Goal: Transaction & Acquisition: Purchase product/service

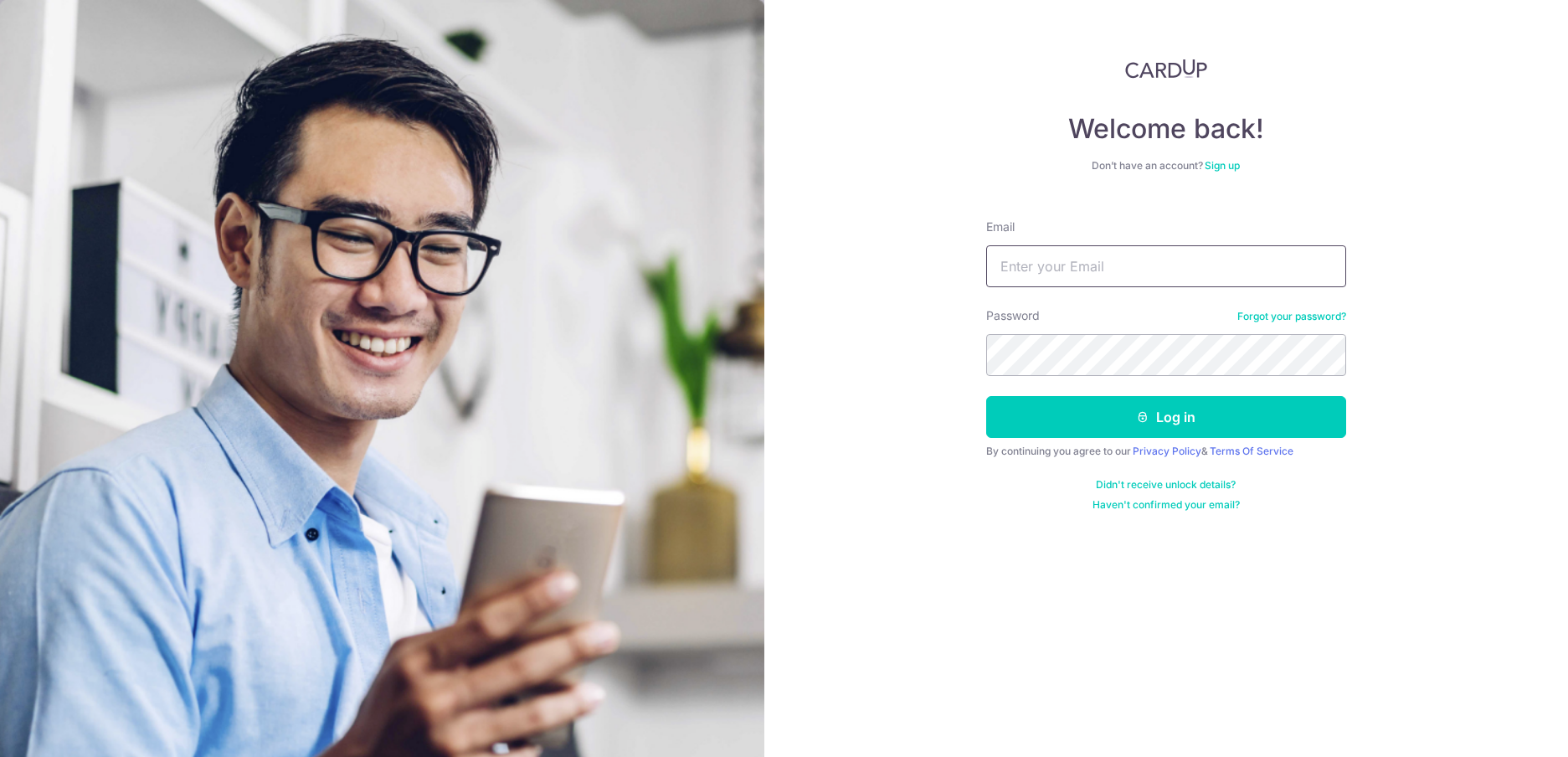
type input "[PERSON_NAME][EMAIL_ADDRESS][DOMAIN_NAME]"
click at [1062, 429] on button "Log in" at bounding box center [1166, 417] width 360 height 42
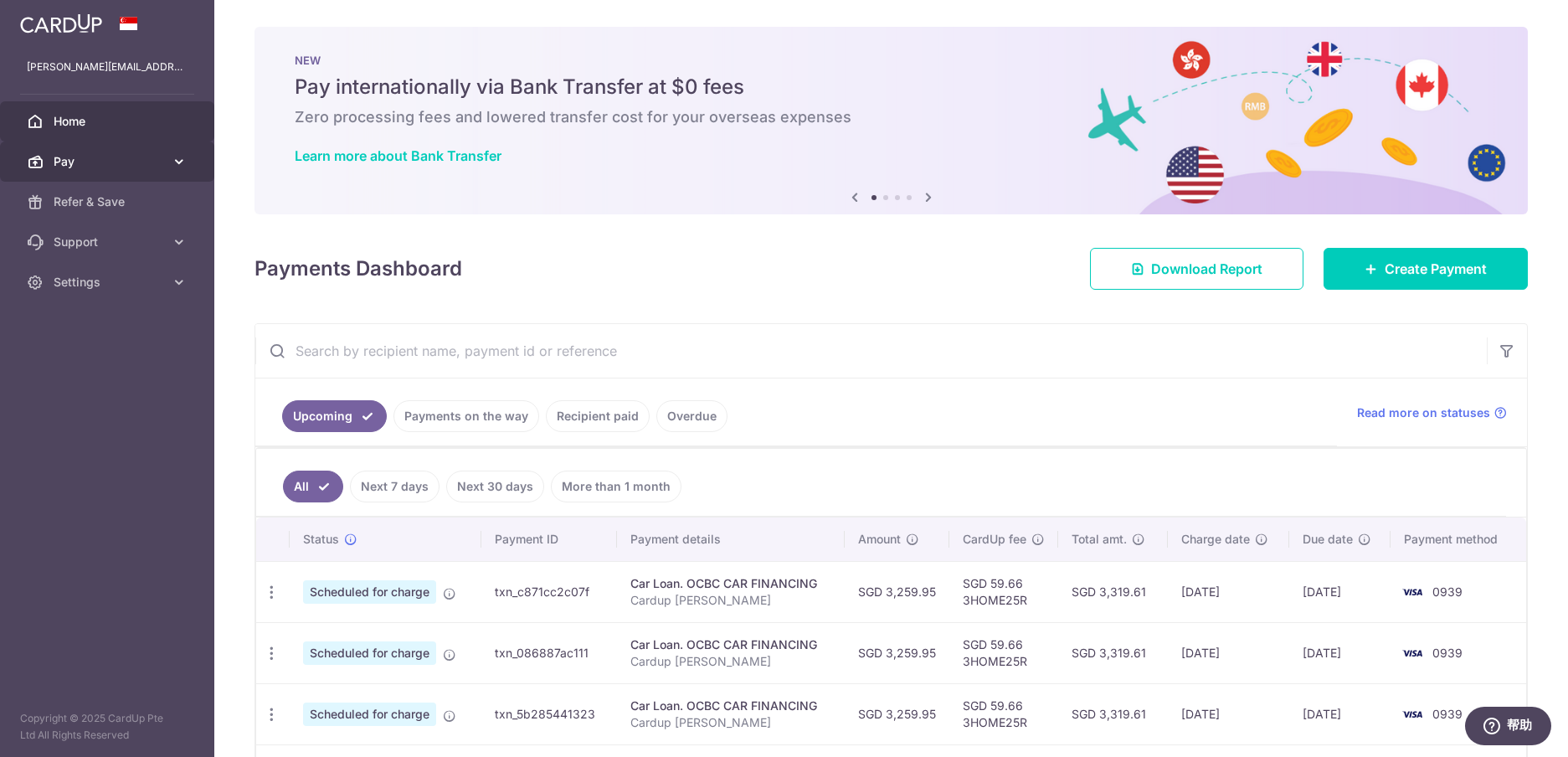
click at [58, 163] on span "Pay" at bounding box center [109, 162] width 111 height 17
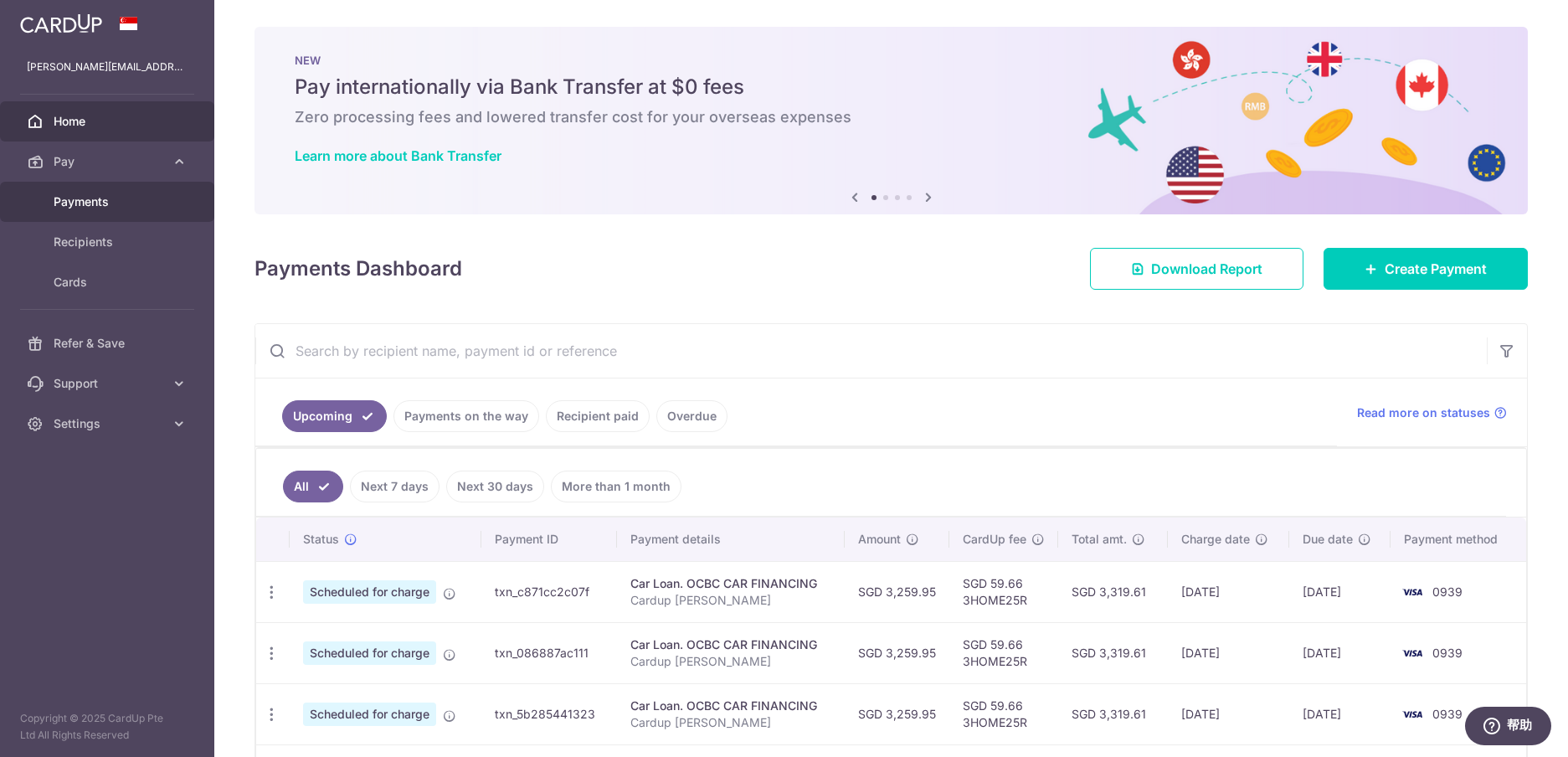
click at [64, 208] on span "Payments" at bounding box center [109, 202] width 111 height 17
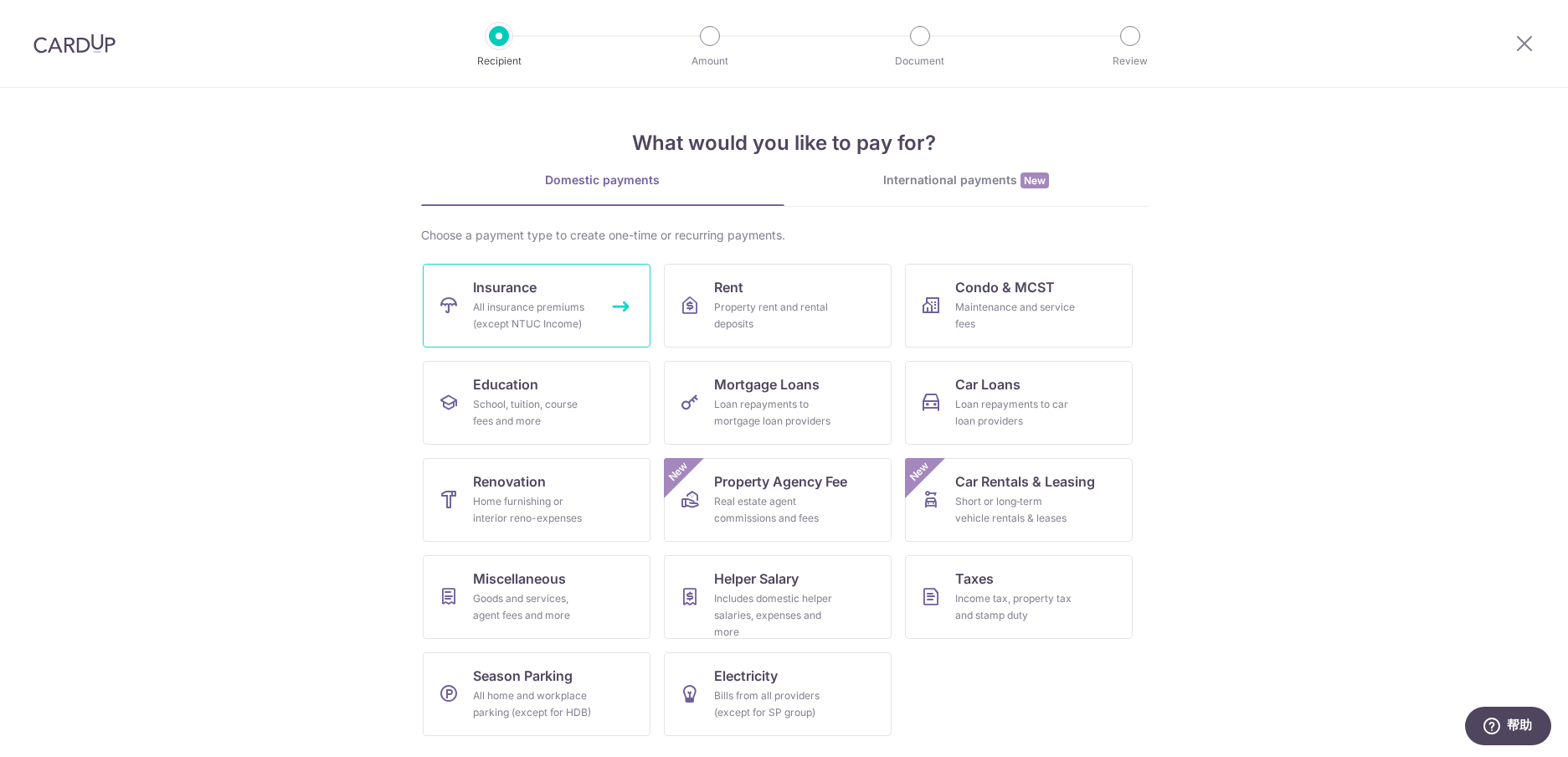
click at [511, 301] on div "All insurance premiums (except NTUC Income)" at bounding box center [534, 315] width 121 height 33
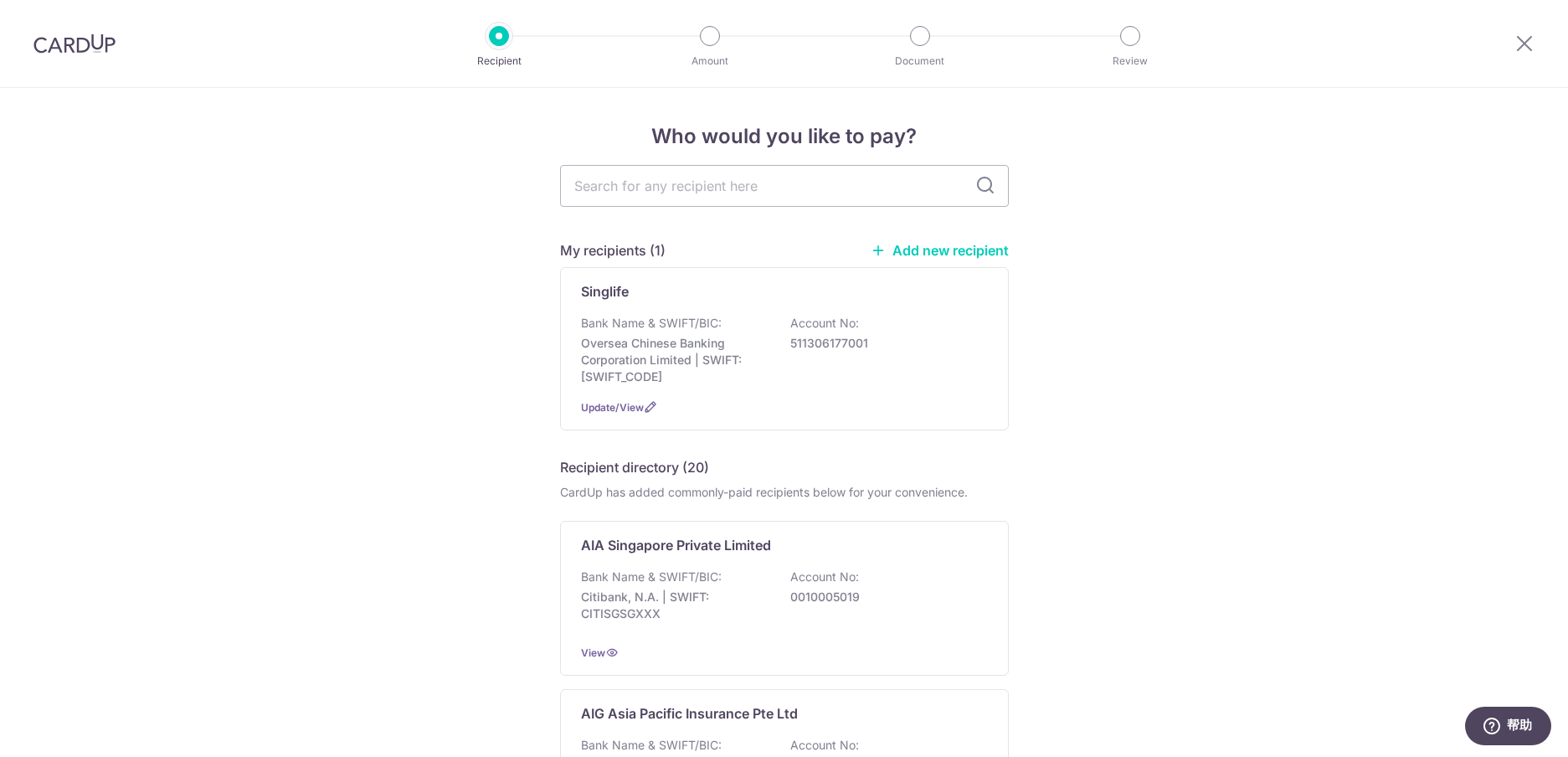
type input "S"
type input "Singapore"
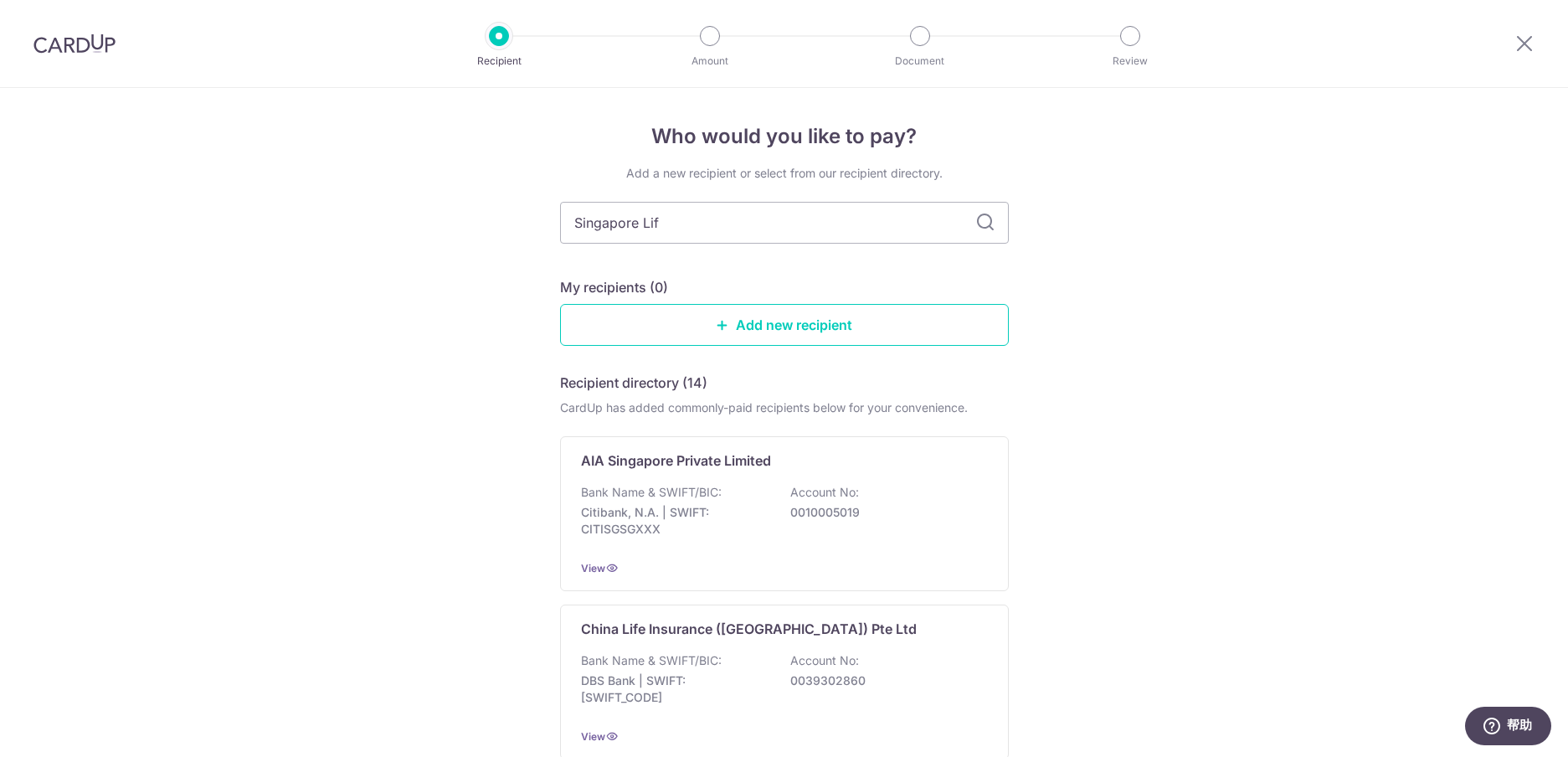
type input "Singapore Life"
type input "Singapore Life L"
type input "Singapore Life td"
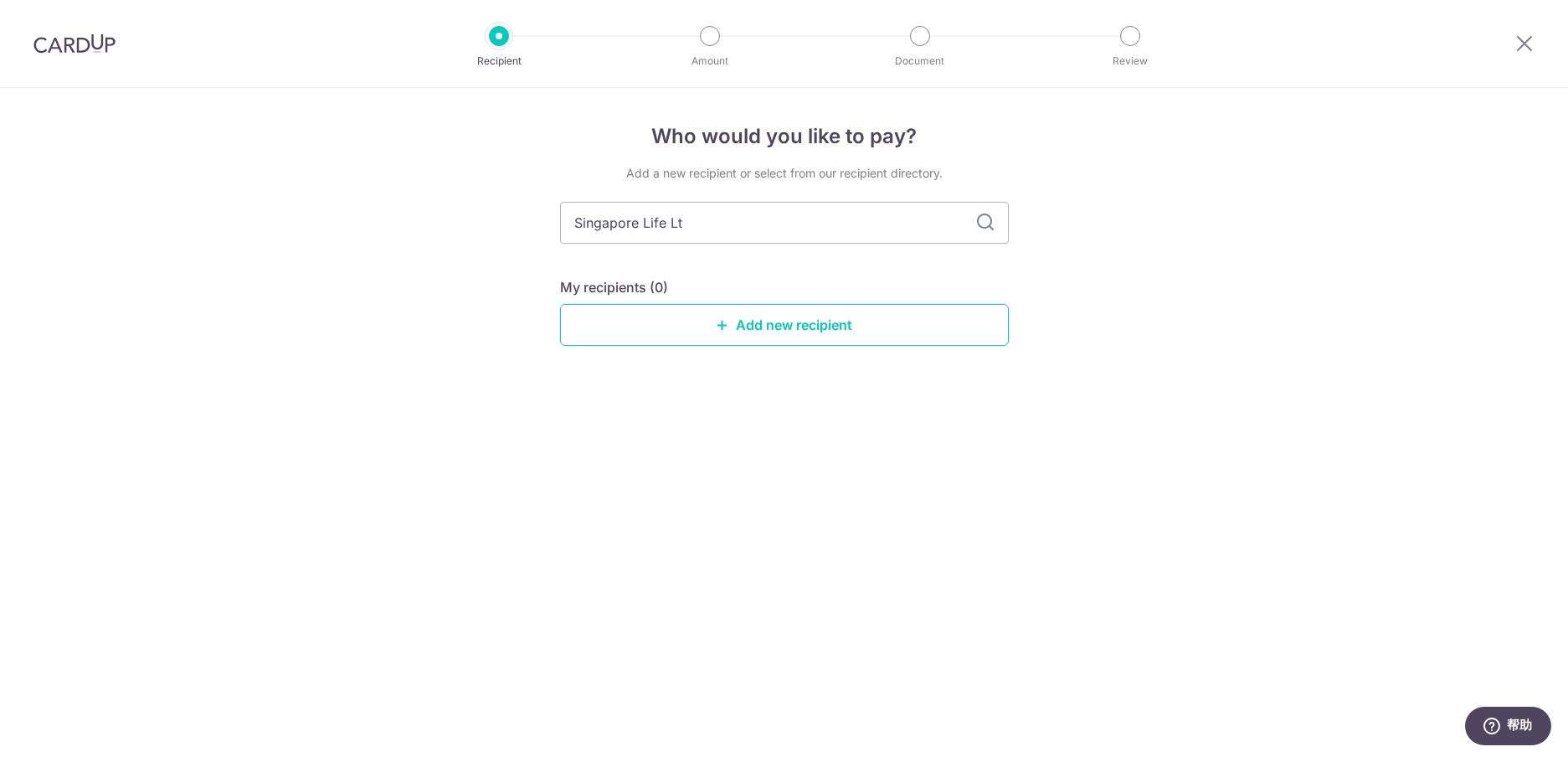
type input "Singapore Life Ltd"
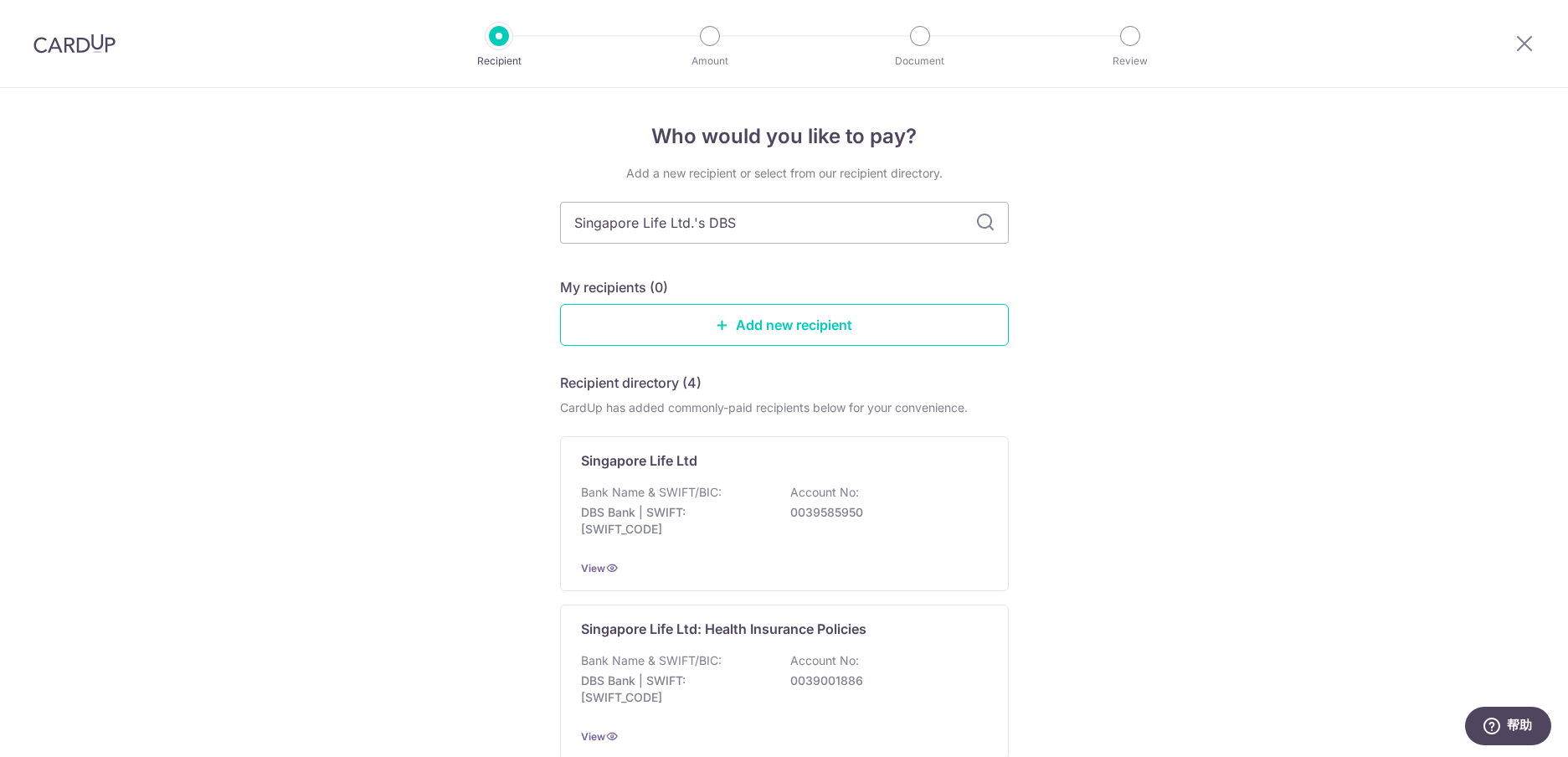
type input "Singapore Life Ltd.'s DBS"
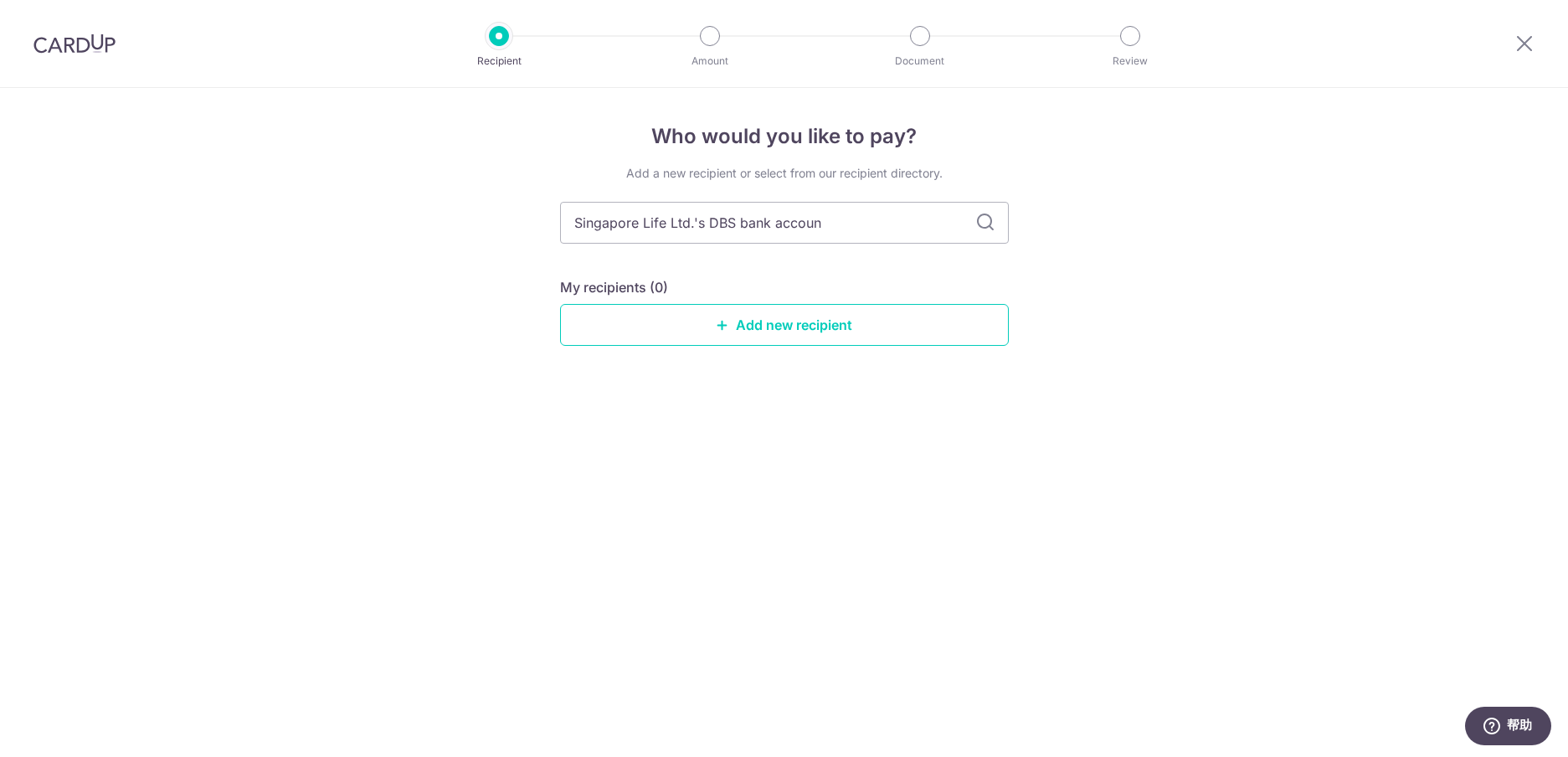
type input "Singapore Life Ltd.'s DBS bank account"
type input "Singapore Life Ltd.'s DBS bank account no."
type input "Singapore Life Ltd.'s DBS bank account no. (00"
type input "Singapore Life Ltd.'s DBS bank account no. (003"
type input "Singapore Life Ltd.'s DBS bank account no. (003-"
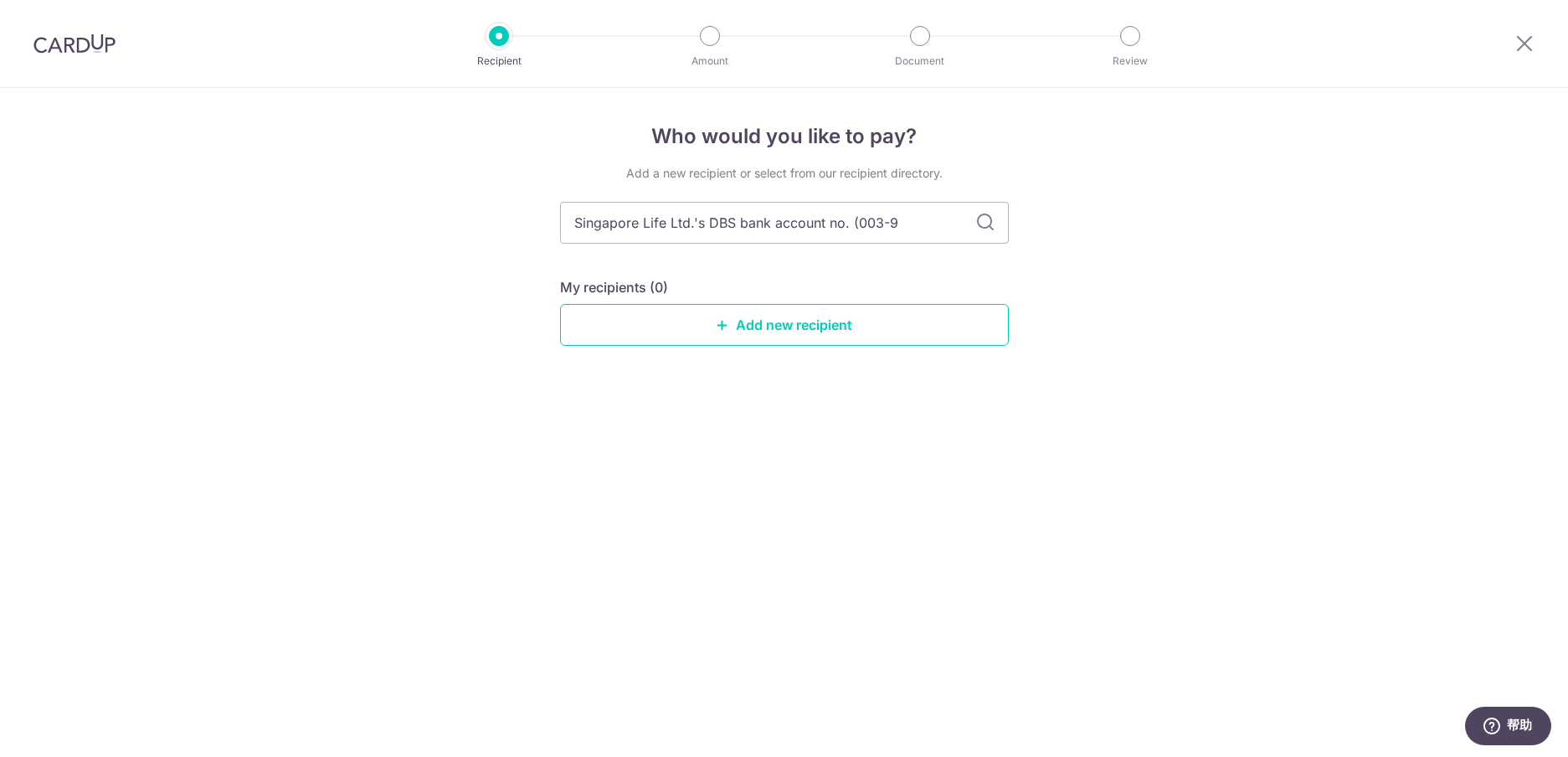
type input "Singapore Life Ltd.'s DBS bank account no. (003-95"
type input "Singapore Life Ltd.'s DBS bank account no. (003-958"
type input "Singapore Life Ltd.'s DBS bank account no. (003-9585"
type input "Singapore Life Ltd.'s DBS bank account no. (003-958595-0)"
click at [851, 221] on input "Singapore Life Ltd.'s DBS bank account no. (003-958595-0" at bounding box center [784, 223] width 449 height 42
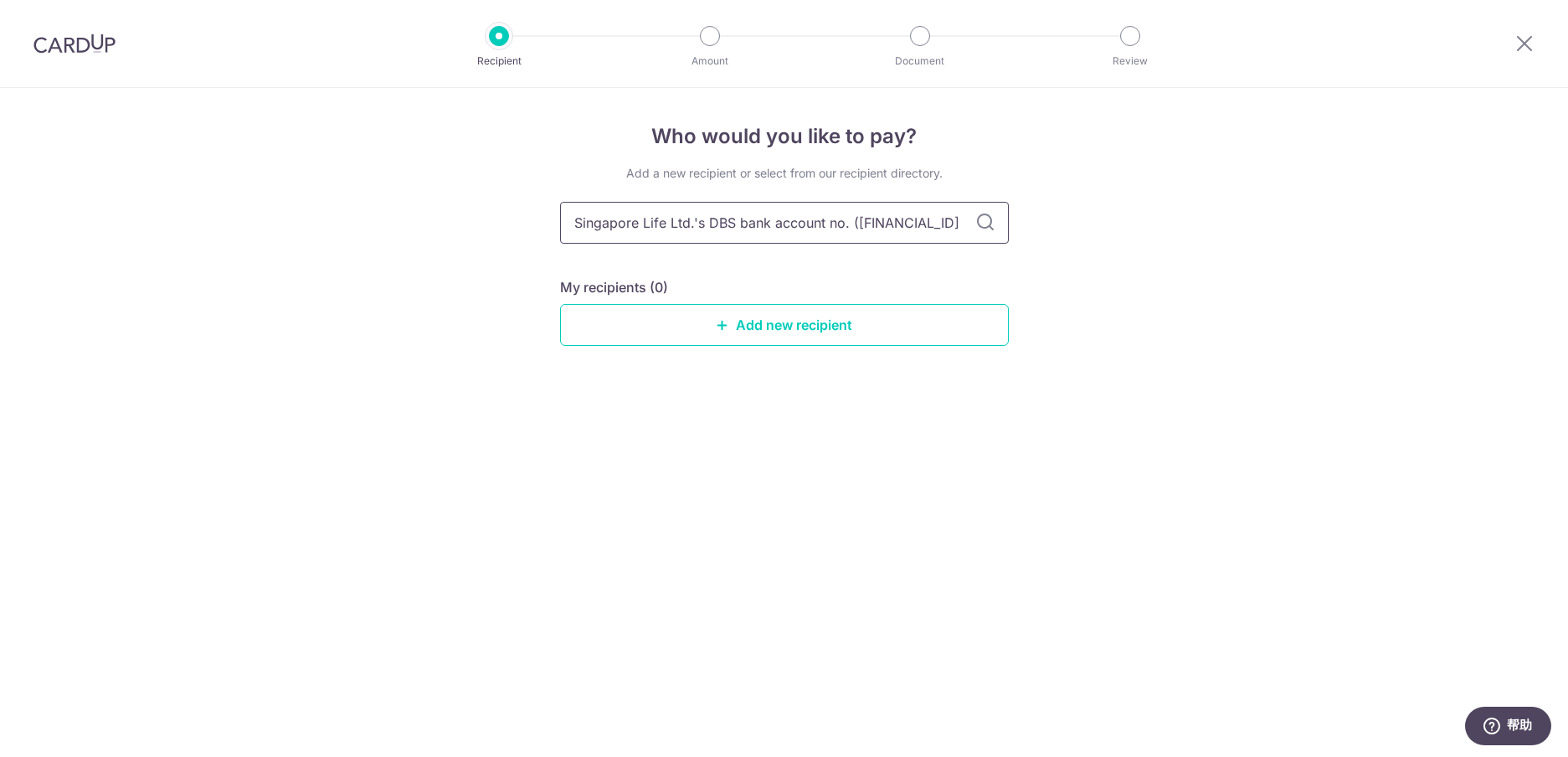
type input "Singapore Life Ltd.'s DBS bank account no.(003-958595-0"
click at [950, 224] on input "Singapore Life Ltd.'s DBS bank account no.(003-958595-0" at bounding box center [784, 223] width 449 height 42
type input "Singapore Life Ltd.'s DBS bank account no.(003-958595-0)"
drag, startPoint x: 809, startPoint y: 337, endPoint x: 795, endPoint y: 335, distance: 14.1
click at [795, 335] on link "Add new recipient" at bounding box center [784, 325] width 449 height 42
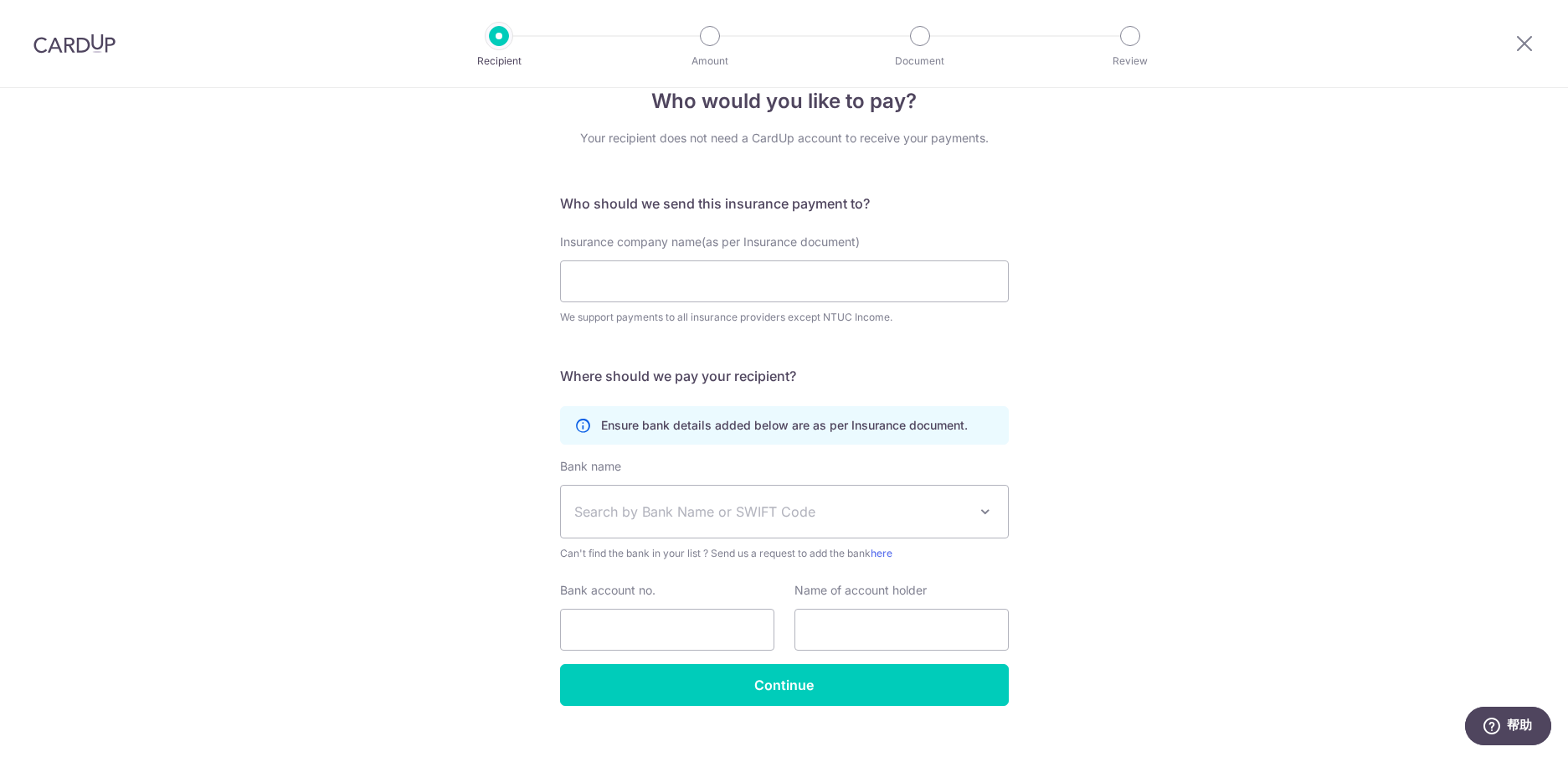
scroll to position [62, 0]
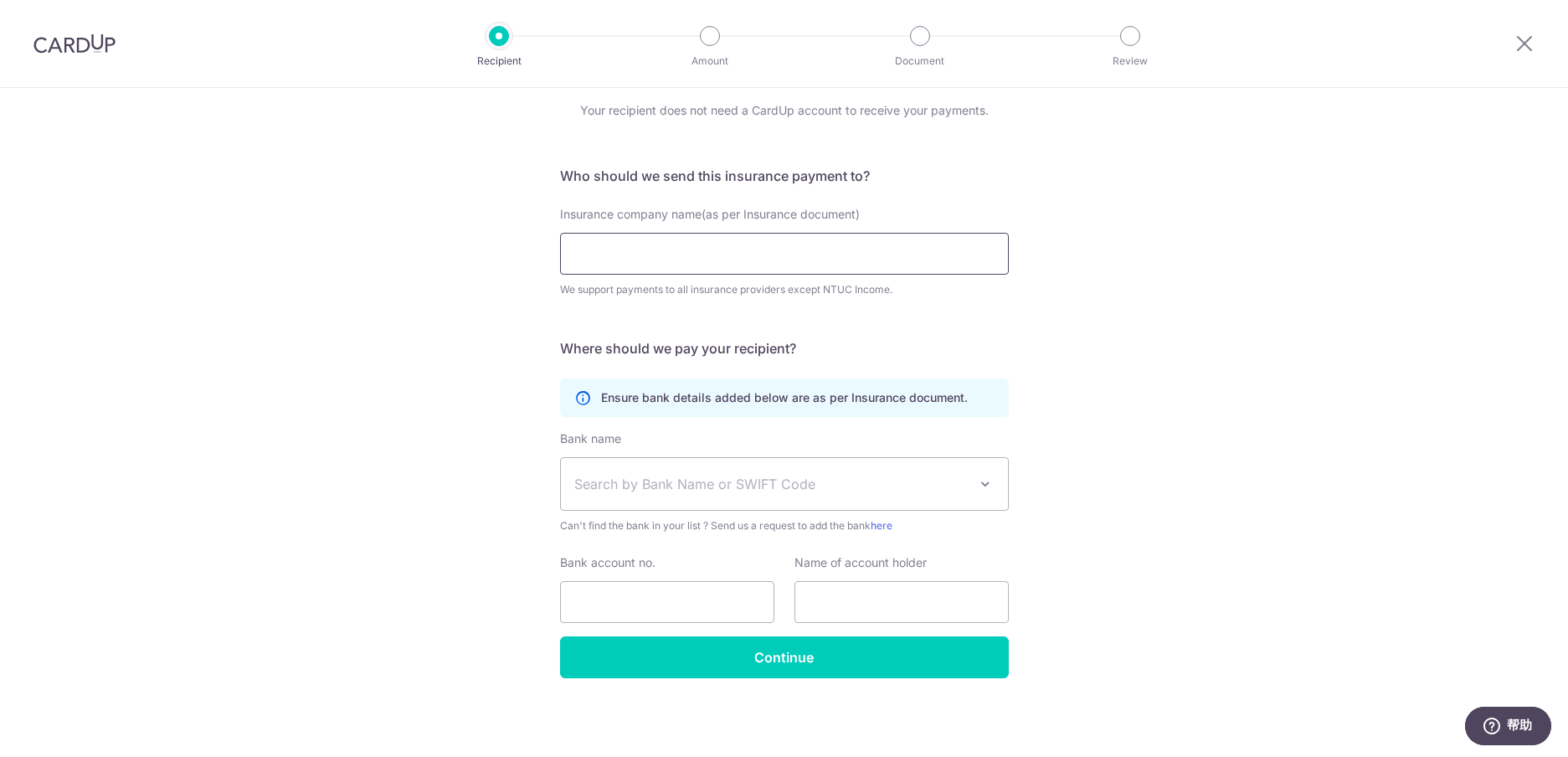
click at [782, 252] on input "Insurance company name(as per Insurance document)" at bounding box center [784, 253] width 449 height 42
type input "Singapore Life Ltd."
click at [712, 488] on span "Search by Bank Name or SWIFT Code" at bounding box center [771, 483] width 393 height 20
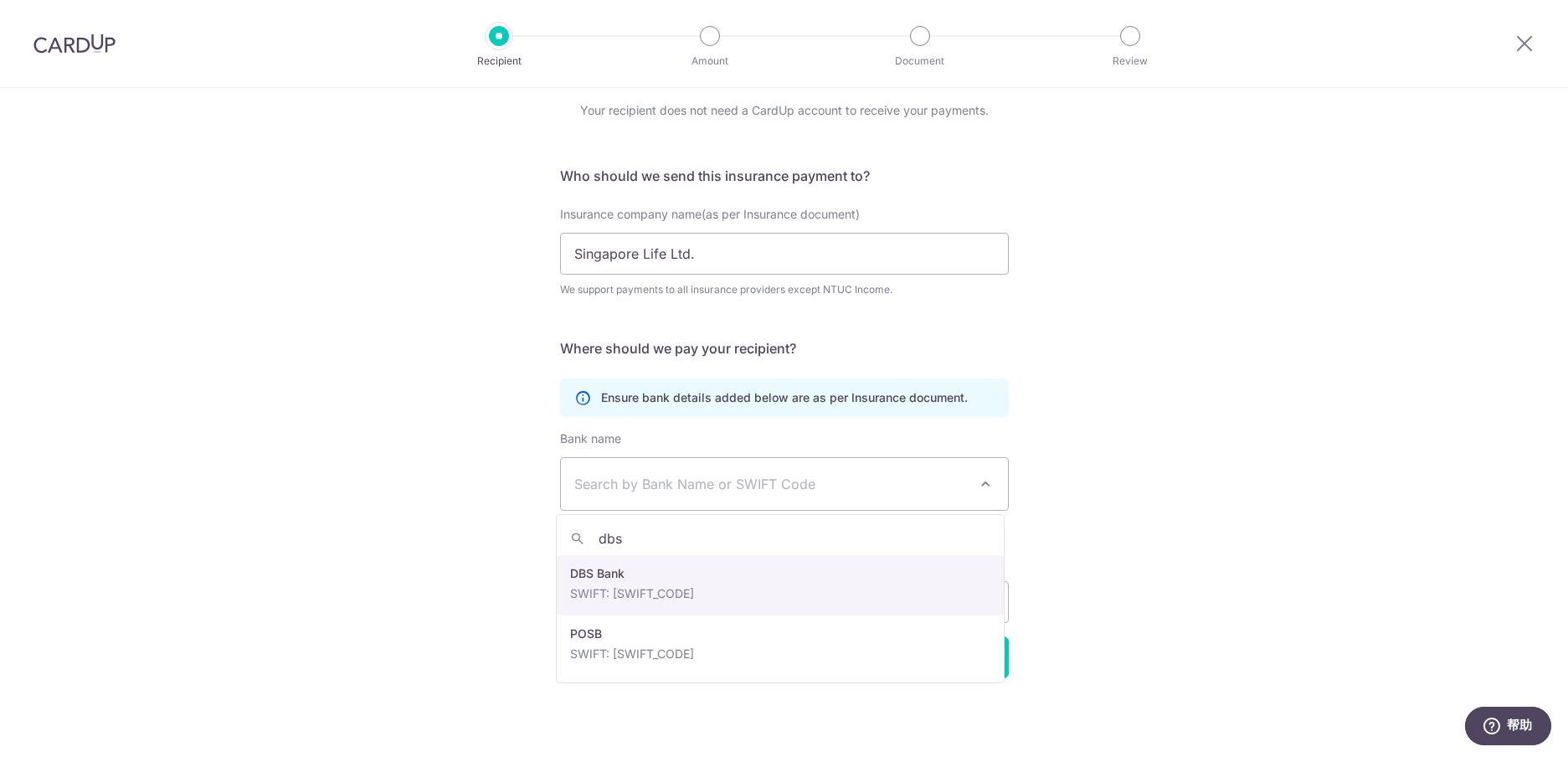
type input "dbs"
select select "6"
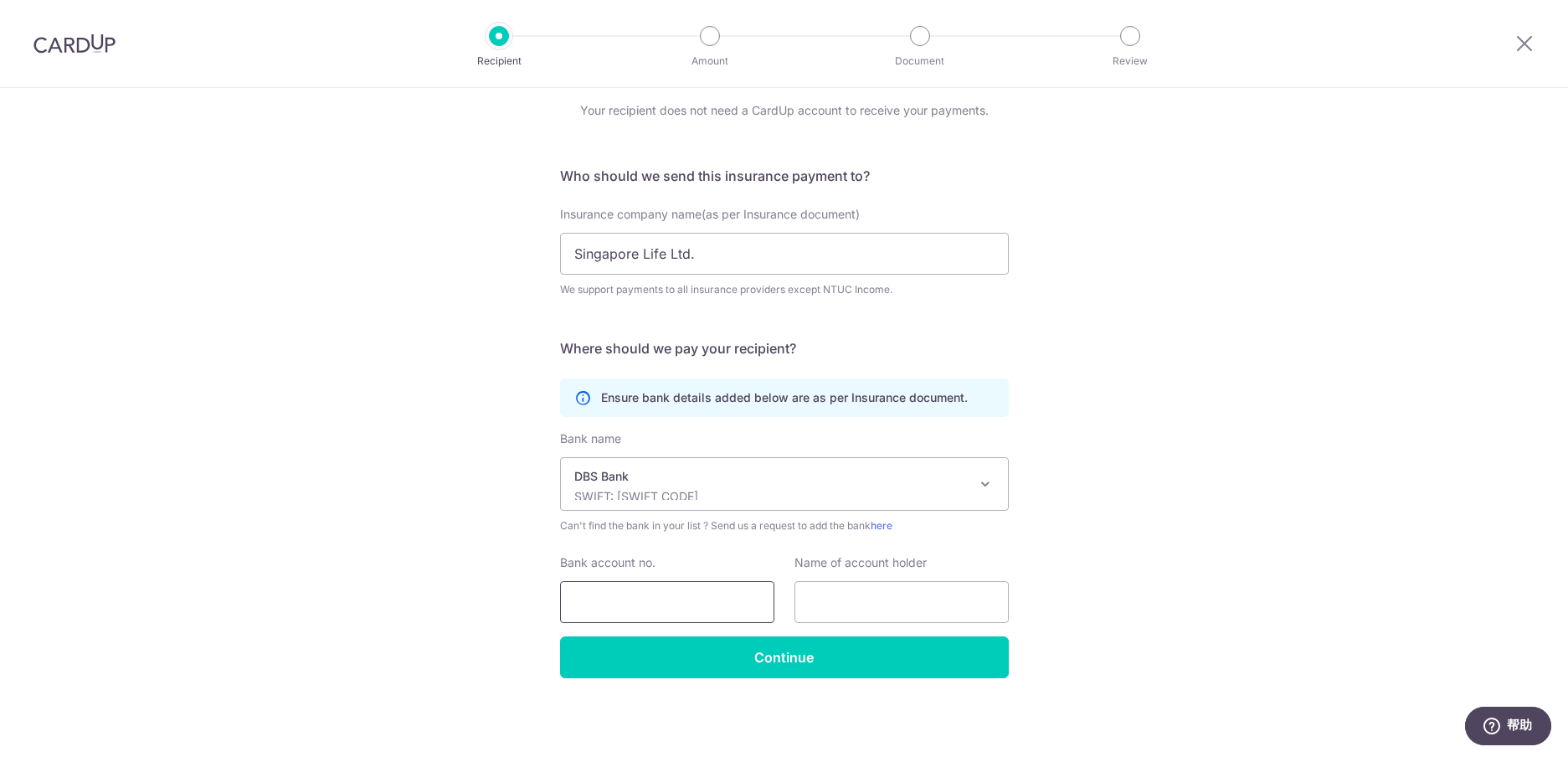
click at [636, 590] on input "Bank account no." at bounding box center [667, 602] width 215 height 42
drag, startPoint x: 594, startPoint y: 602, endPoint x: 667, endPoint y: 603, distance: 73.0
click at [667, 603] on input "0039585950" at bounding box center [667, 602] width 215 height 42
type input "0039585950"
click at [825, 598] on input "text" at bounding box center [902, 602] width 215 height 42
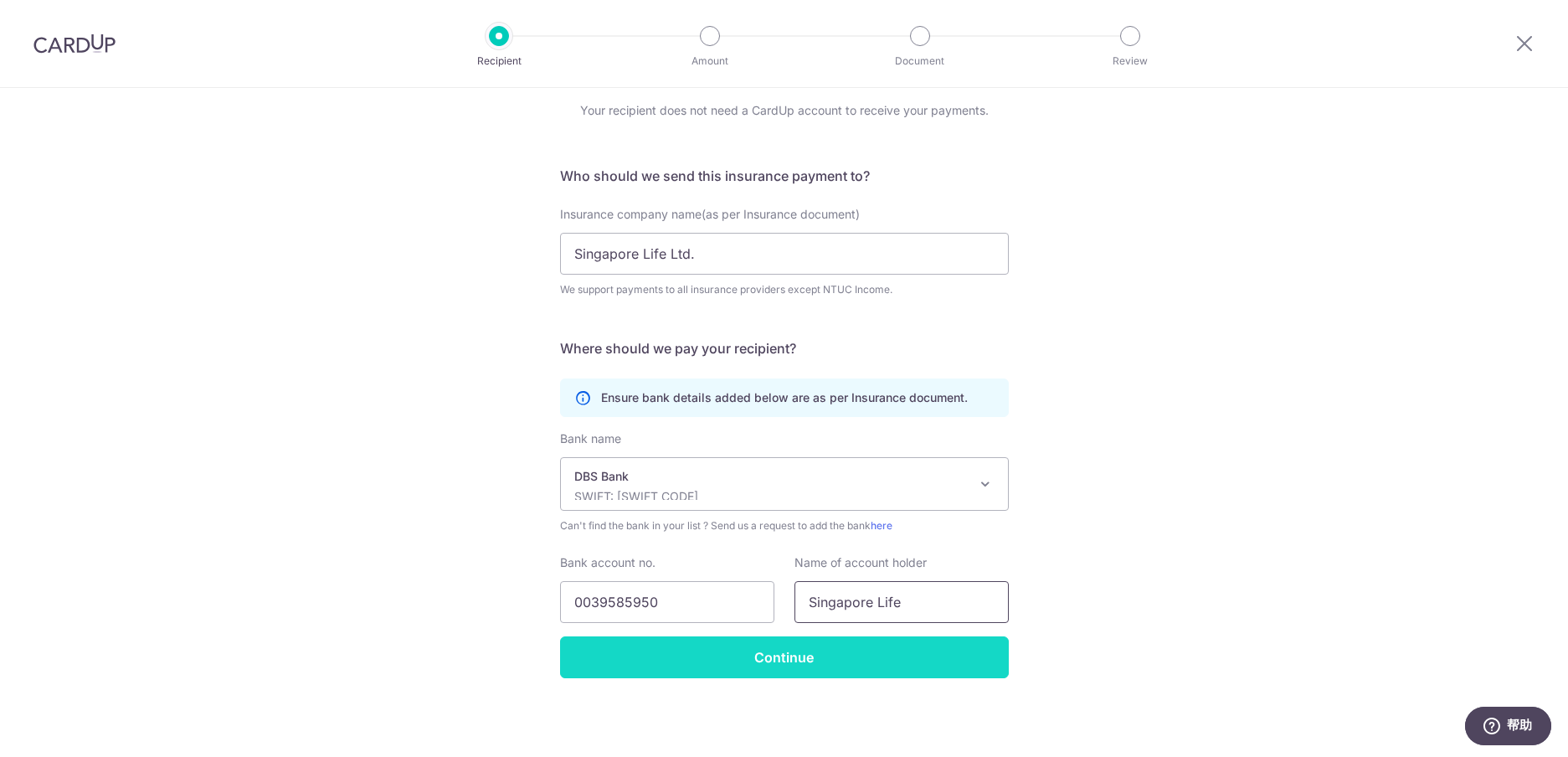
type input "Singapore Life"
click at [793, 659] on input "Continue" at bounding box center [784, 657] width 449 height 42
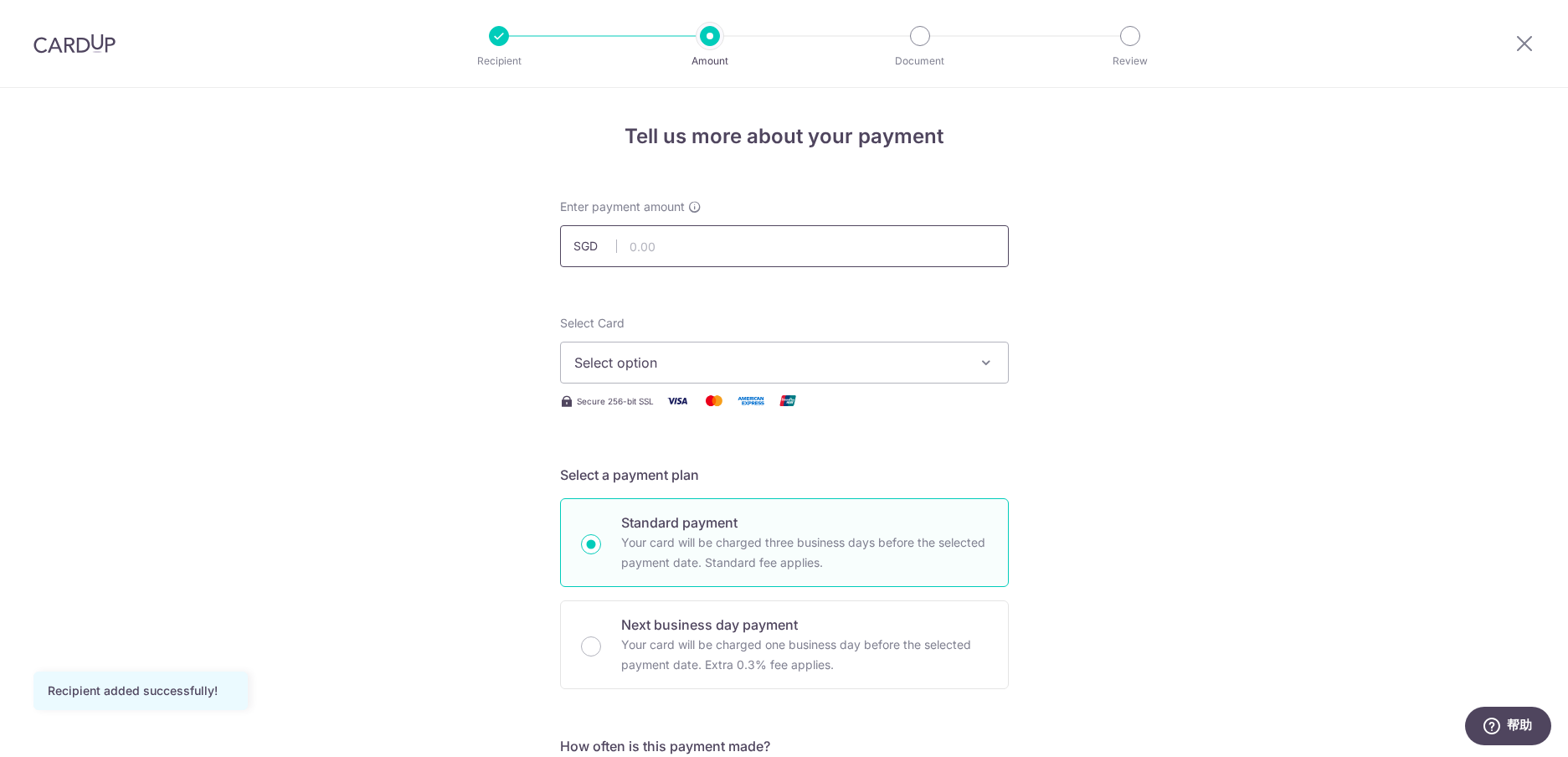
click at [671, 239] on input "text" at bounding box center [784, 246] width 449 height 42
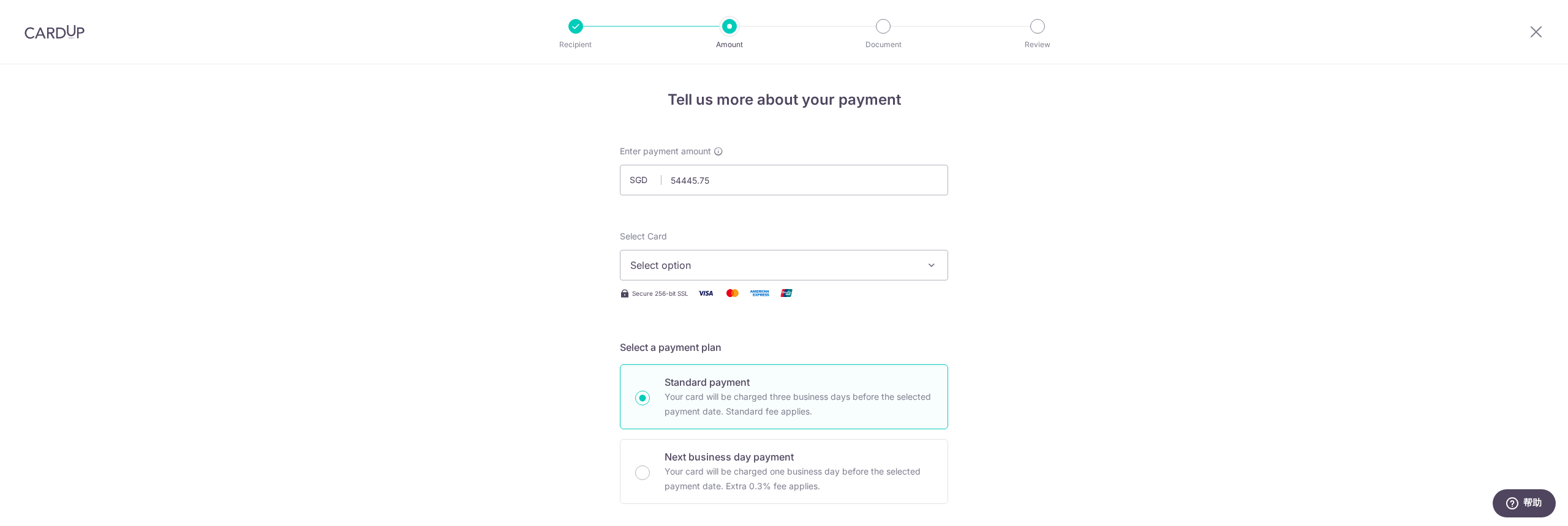
type input "54,445.75"
click at [783, 267] on span "Select option" at bounding box center [773, 265] width 286 height 15
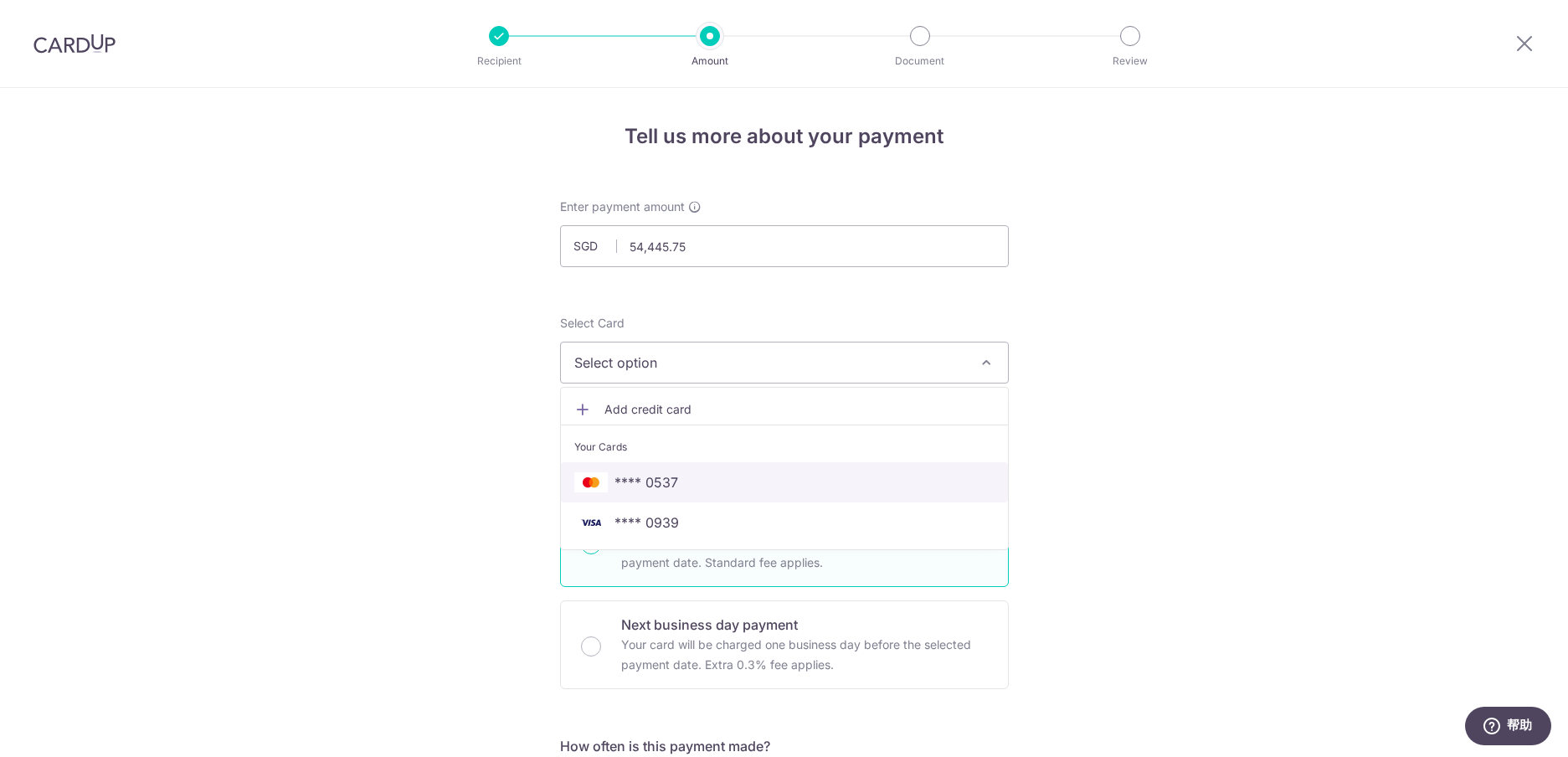
click at [660, 488] on span "**** 0537" at bounding box center [646, 482] width 63 height 20
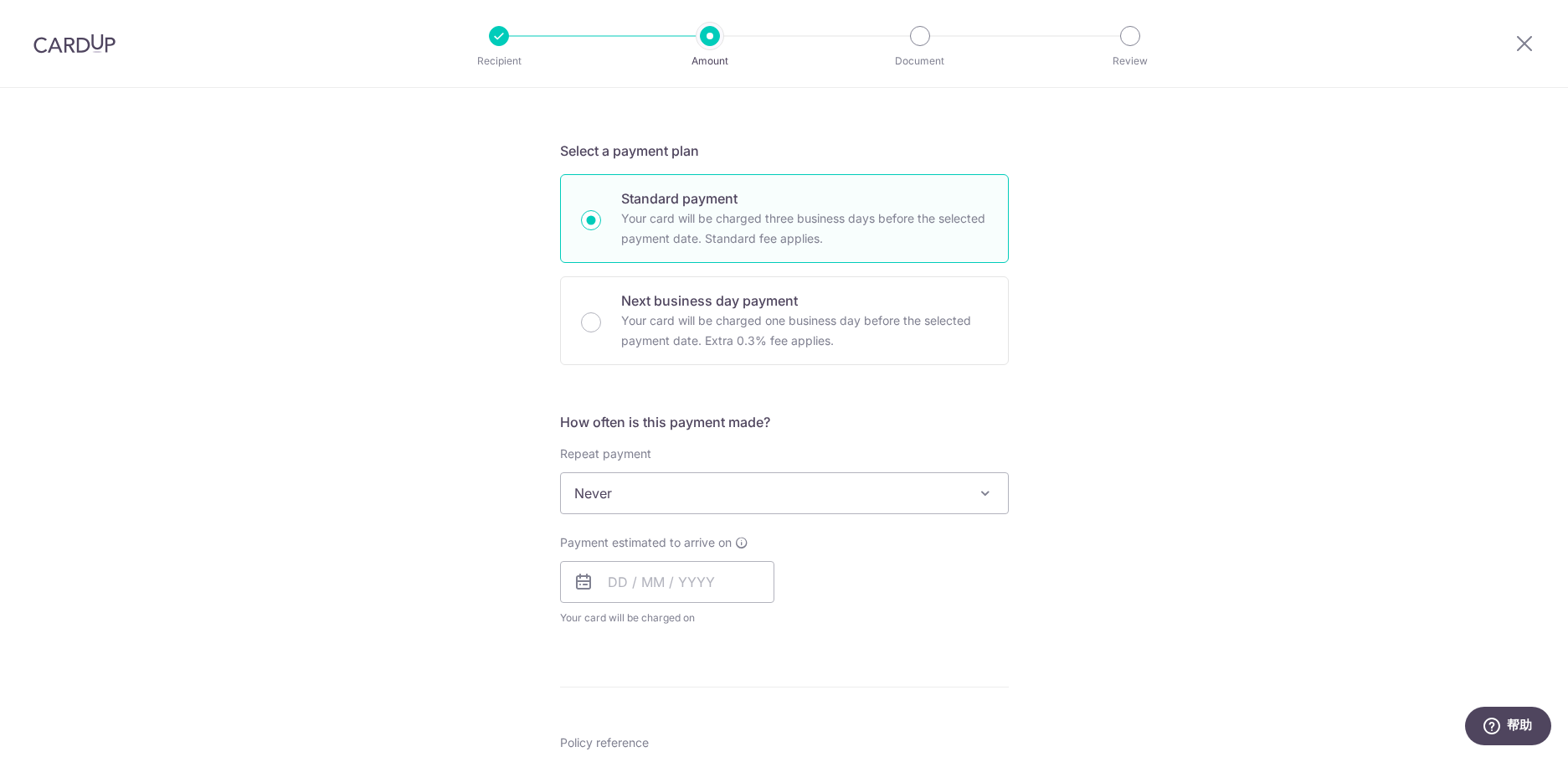
scroll to position [335, 0]
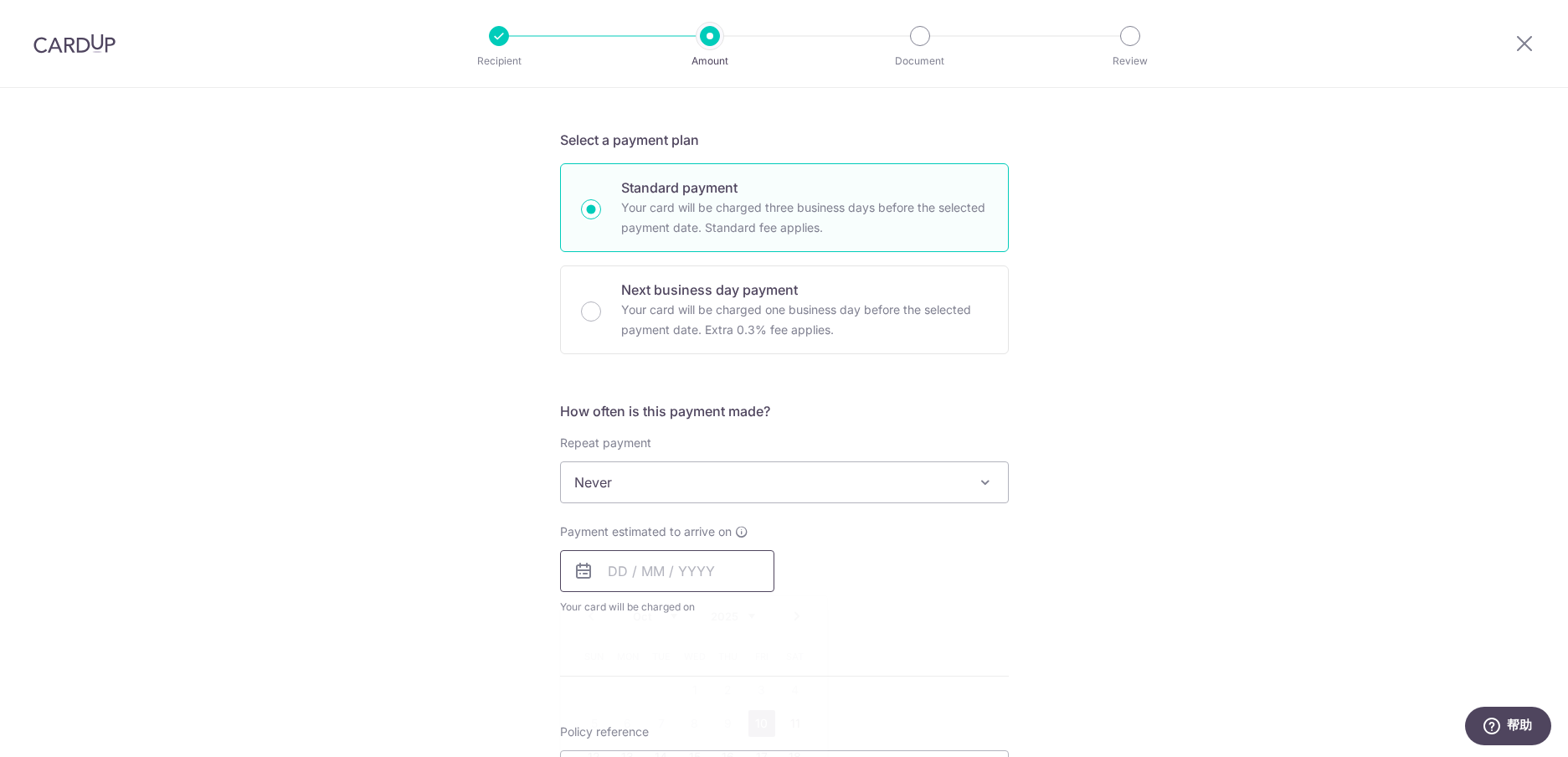
click at [615, 576] on input "text" at bounding box center [667, 571] width 215 height 42
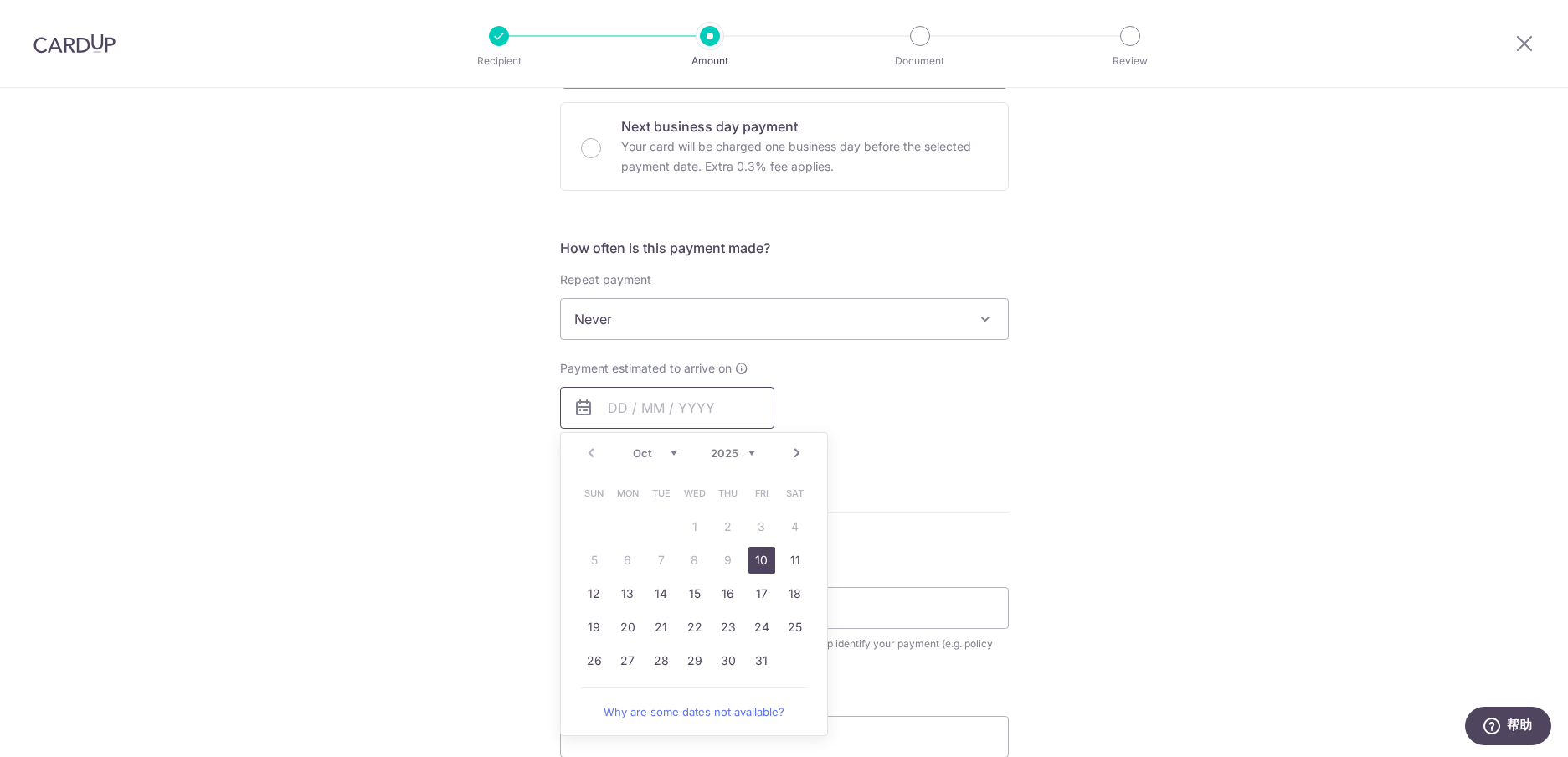
scroll to position [503, 0]
click at [761, 556] on link "10" at bounding box center [762, 556] width 26 height 26
type input "10/10/2025"
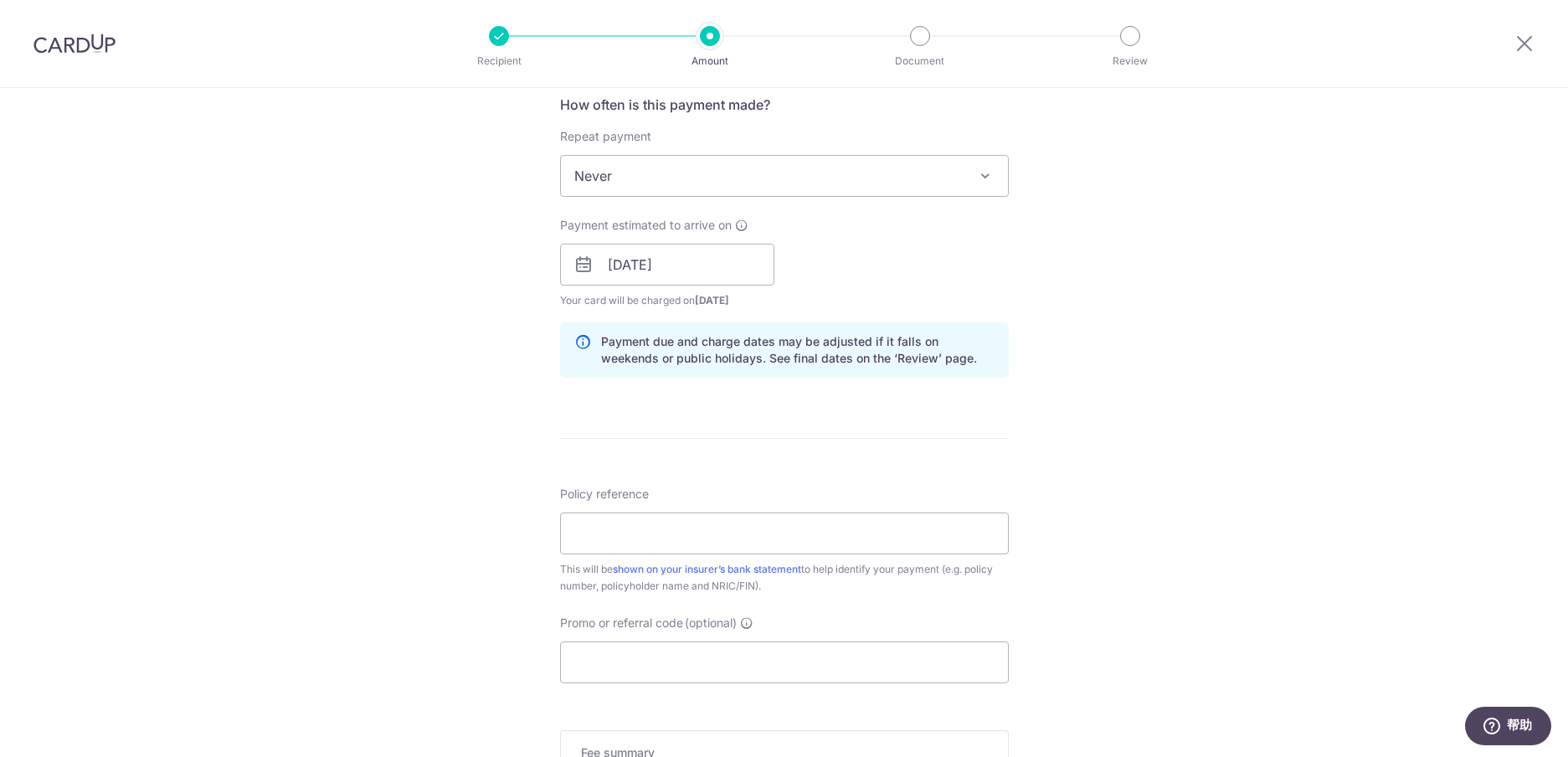
scroll to position [670, 0]
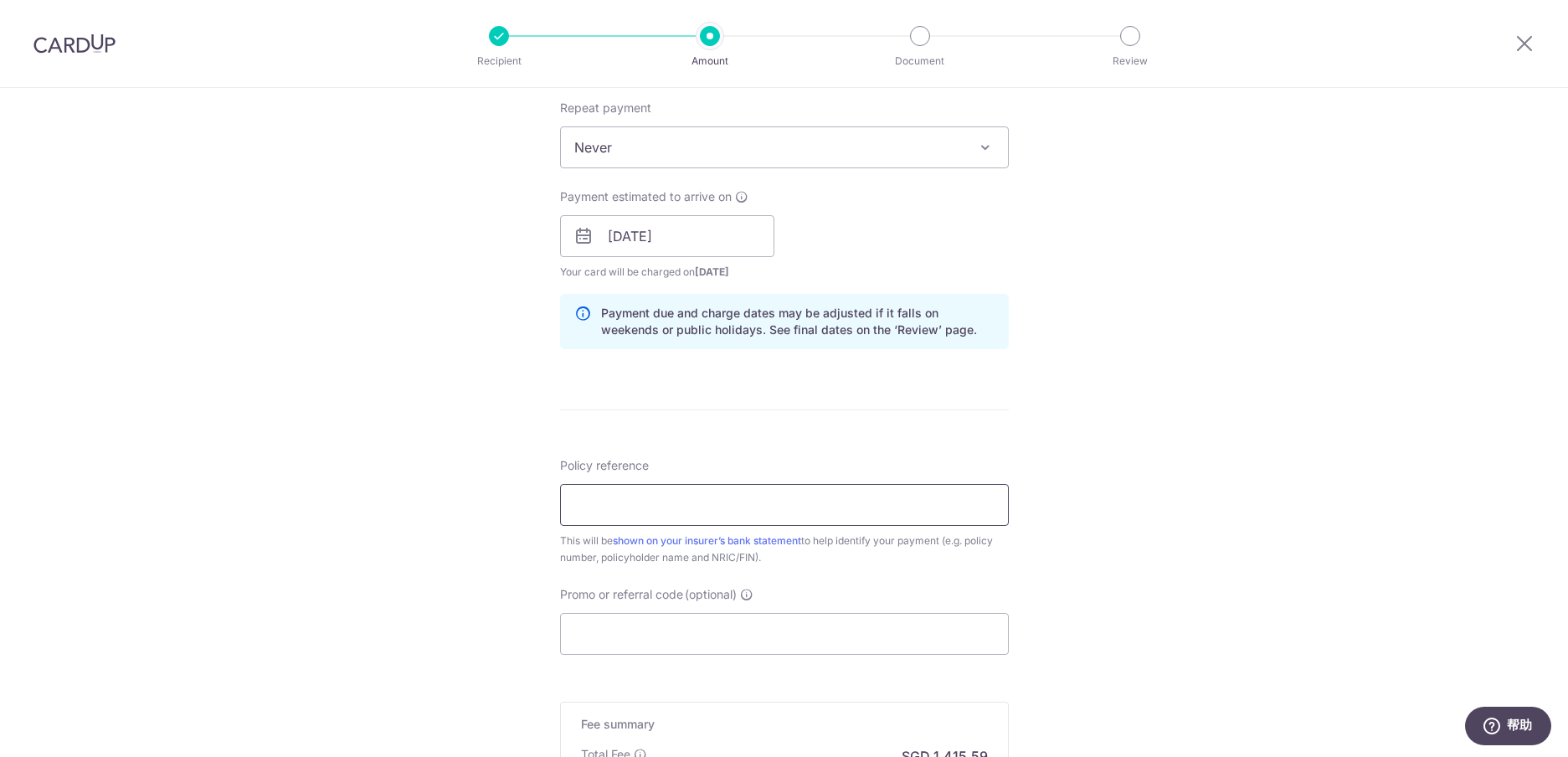
click at [700, 509] on input "Policy reference" at bounding box center [784, 505] width 449 height 42
type input "82794788"
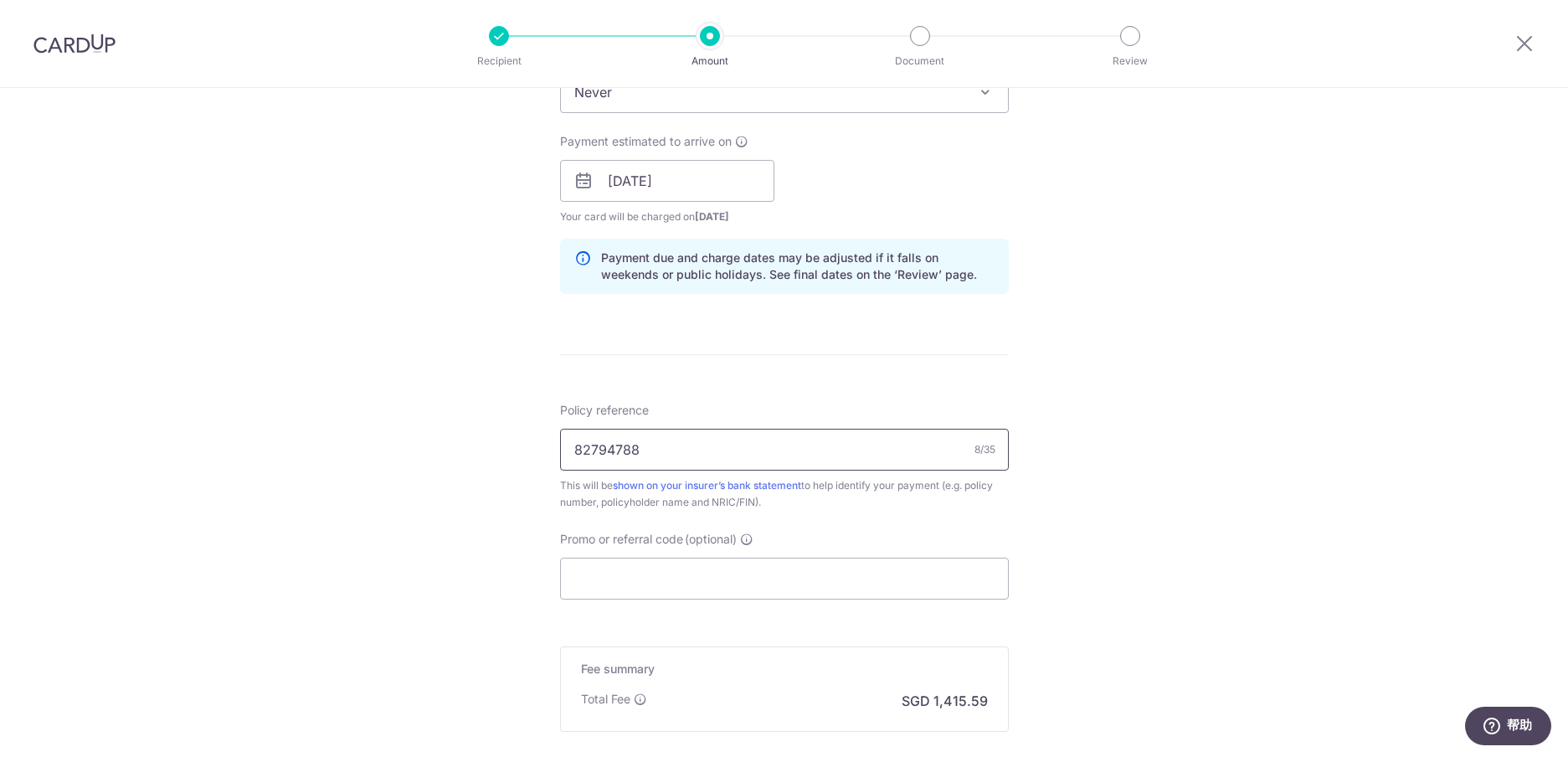
scroll to position [753, 0]
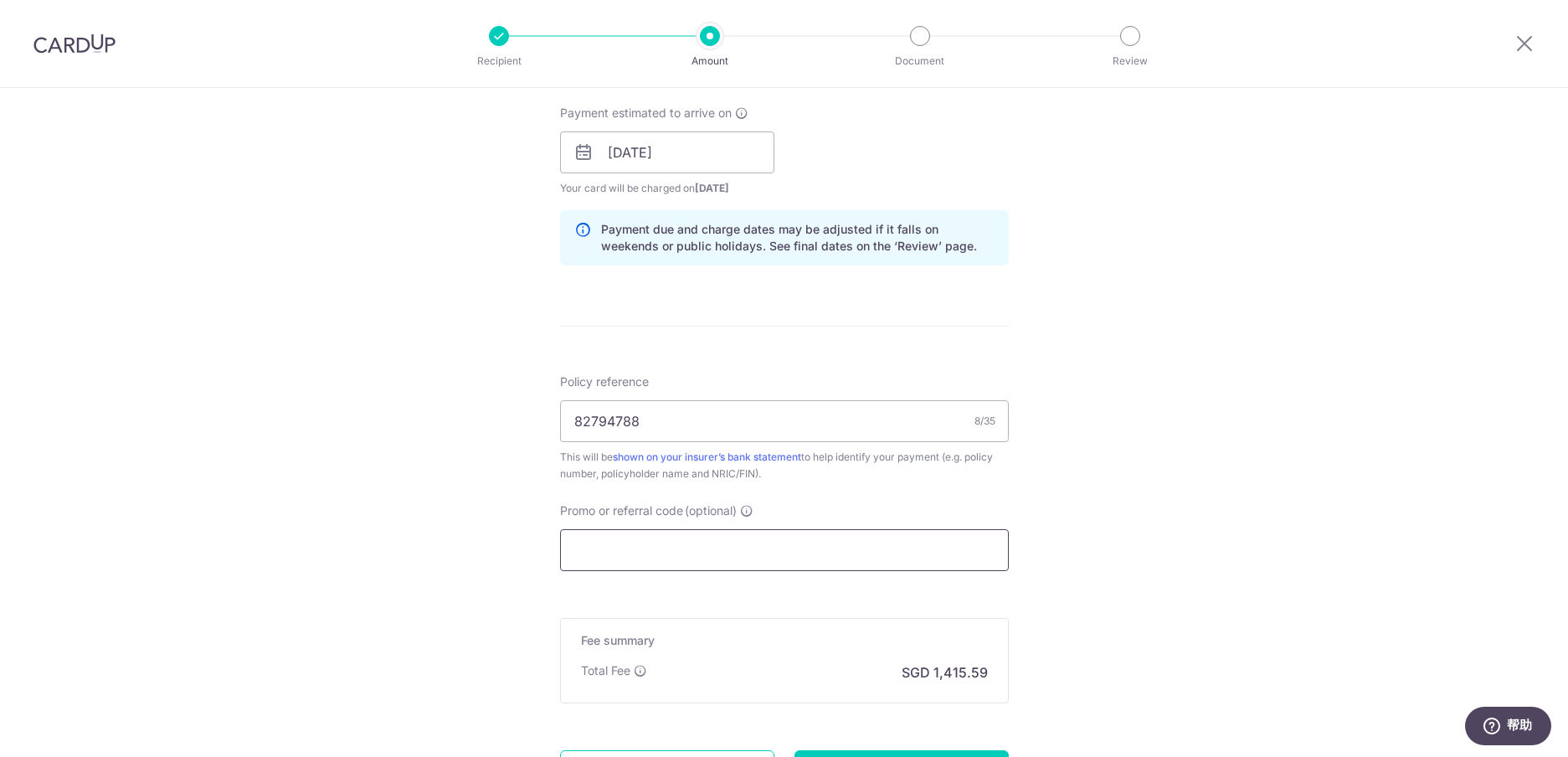
click at [672, 554] on input "Promo or referral code (optional)" at bounding box center [784, 550] width 449 height 42
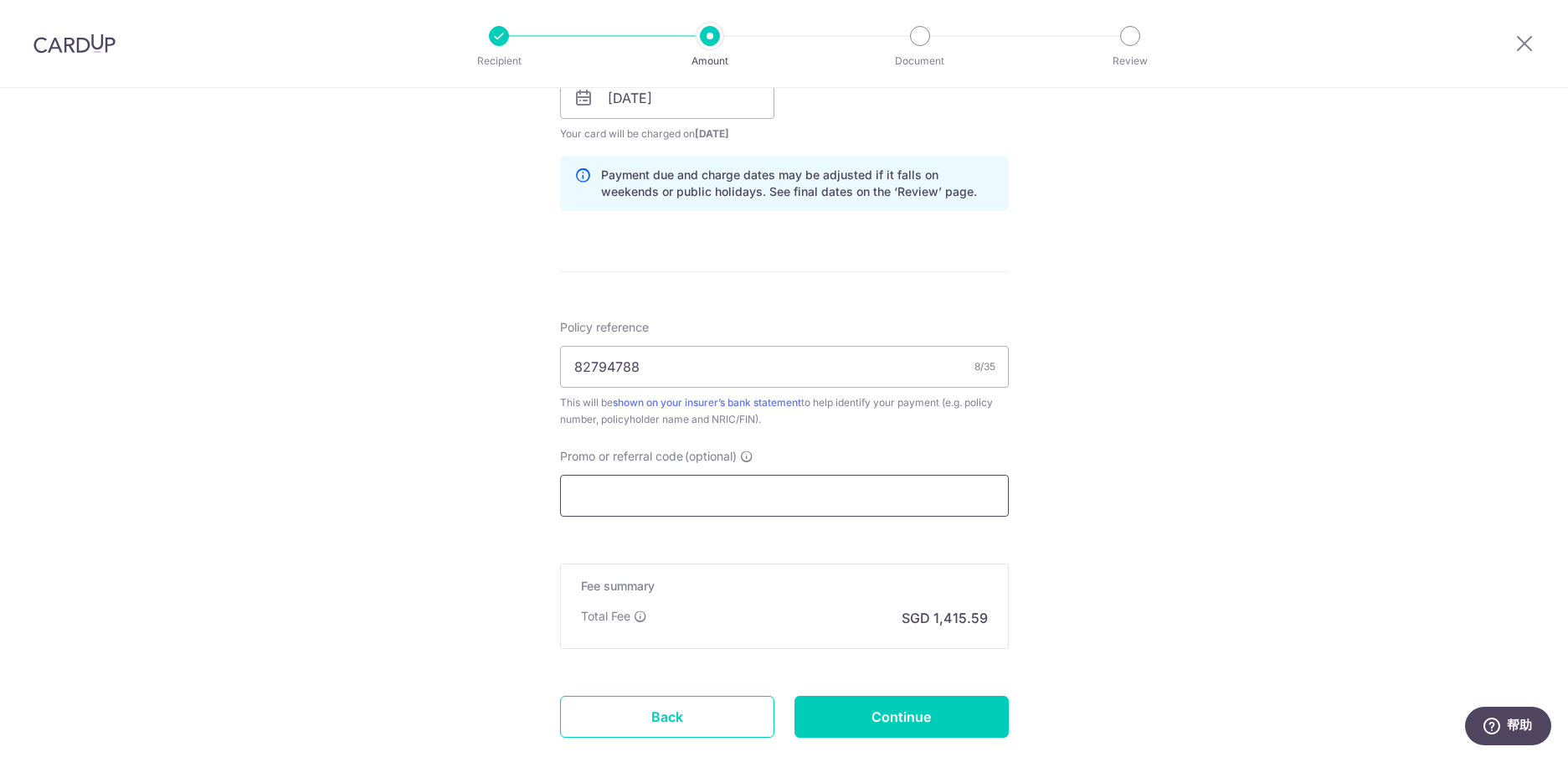
scroll to position [837, 0]
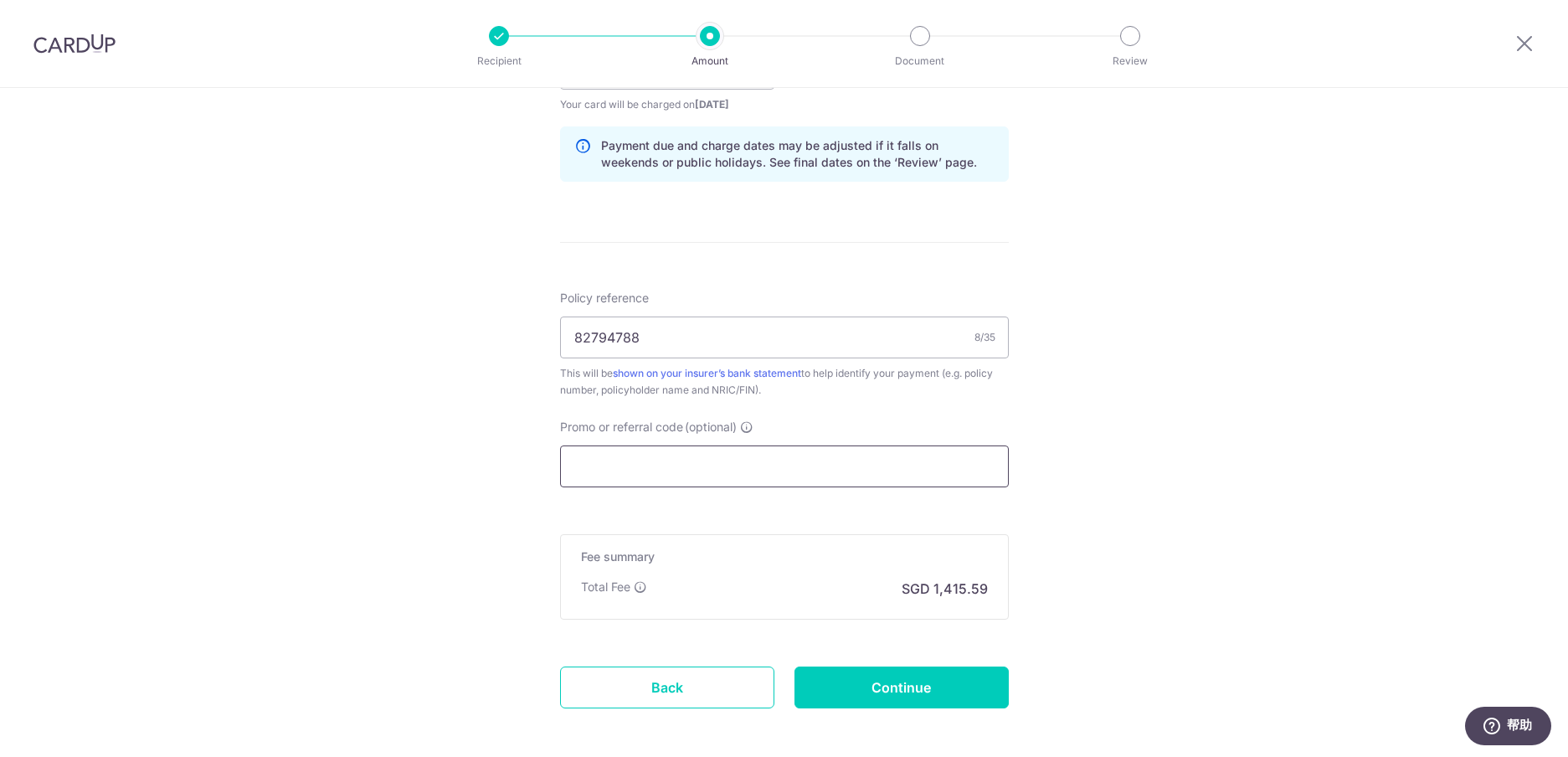
paste input "OFF225"
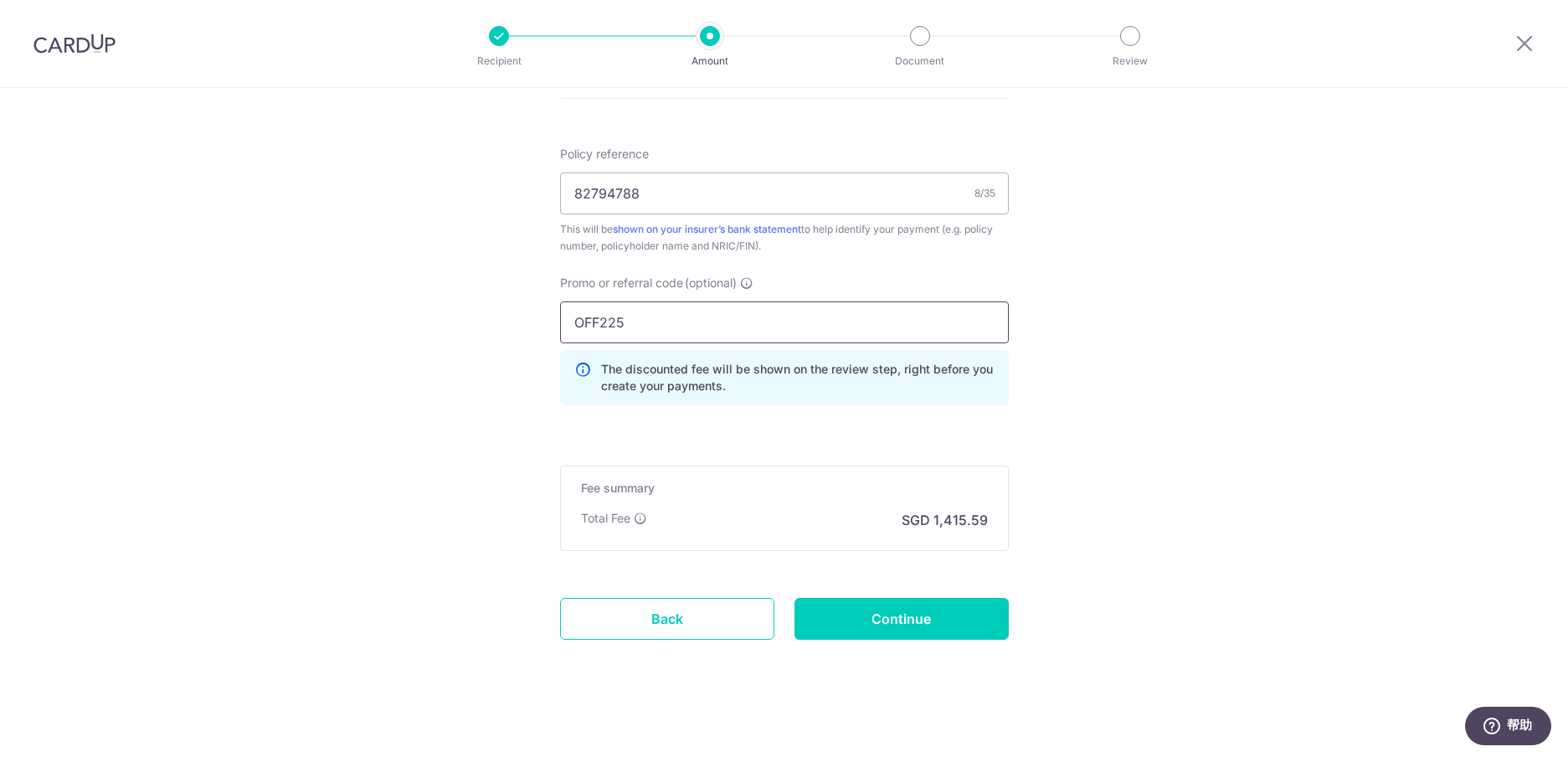
scroll to position [989, 0]
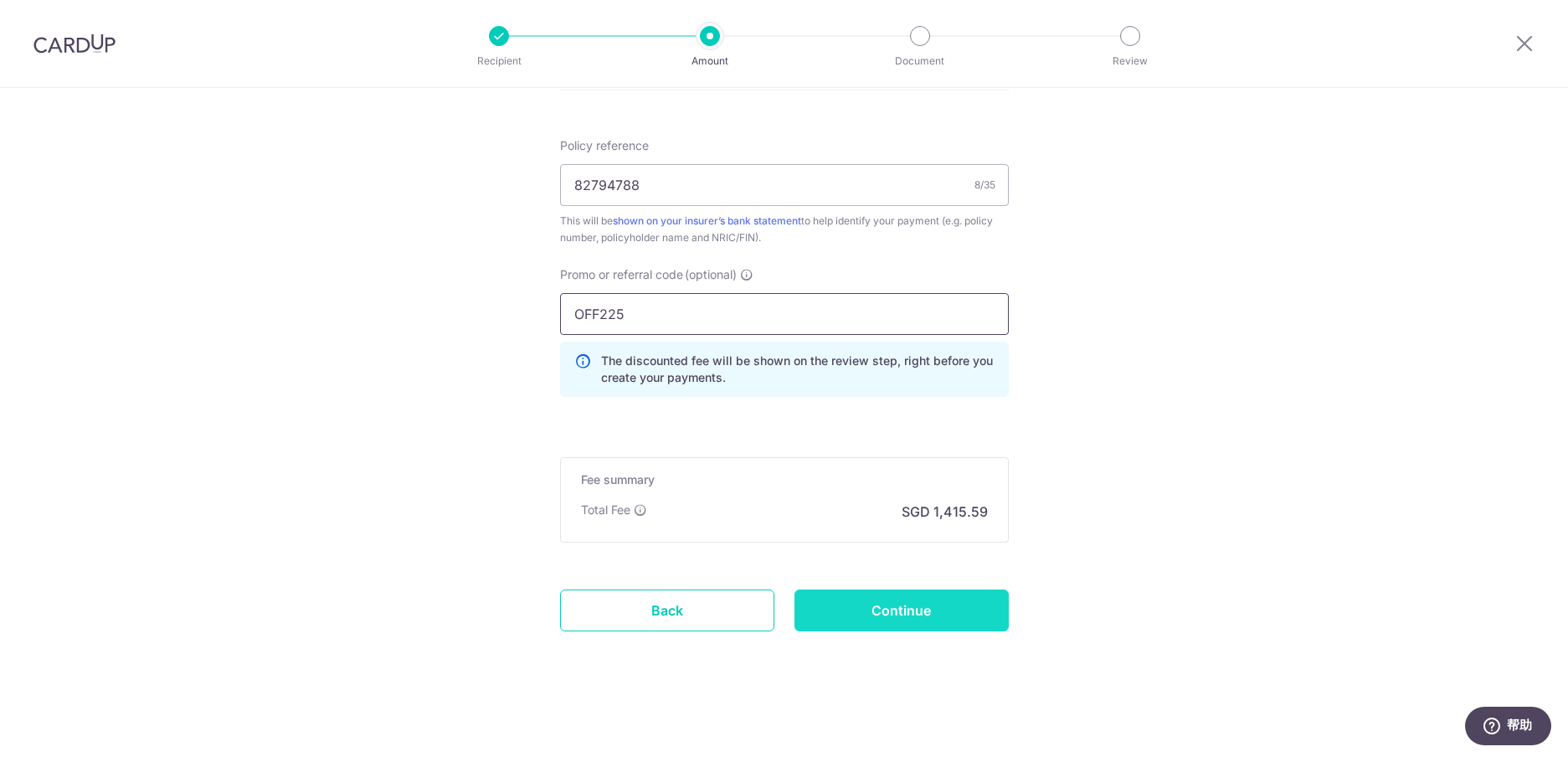
type input "OFF225"
click at [913, 611] on input "Continue" at bounding box center [902, 611] width 215 height 42
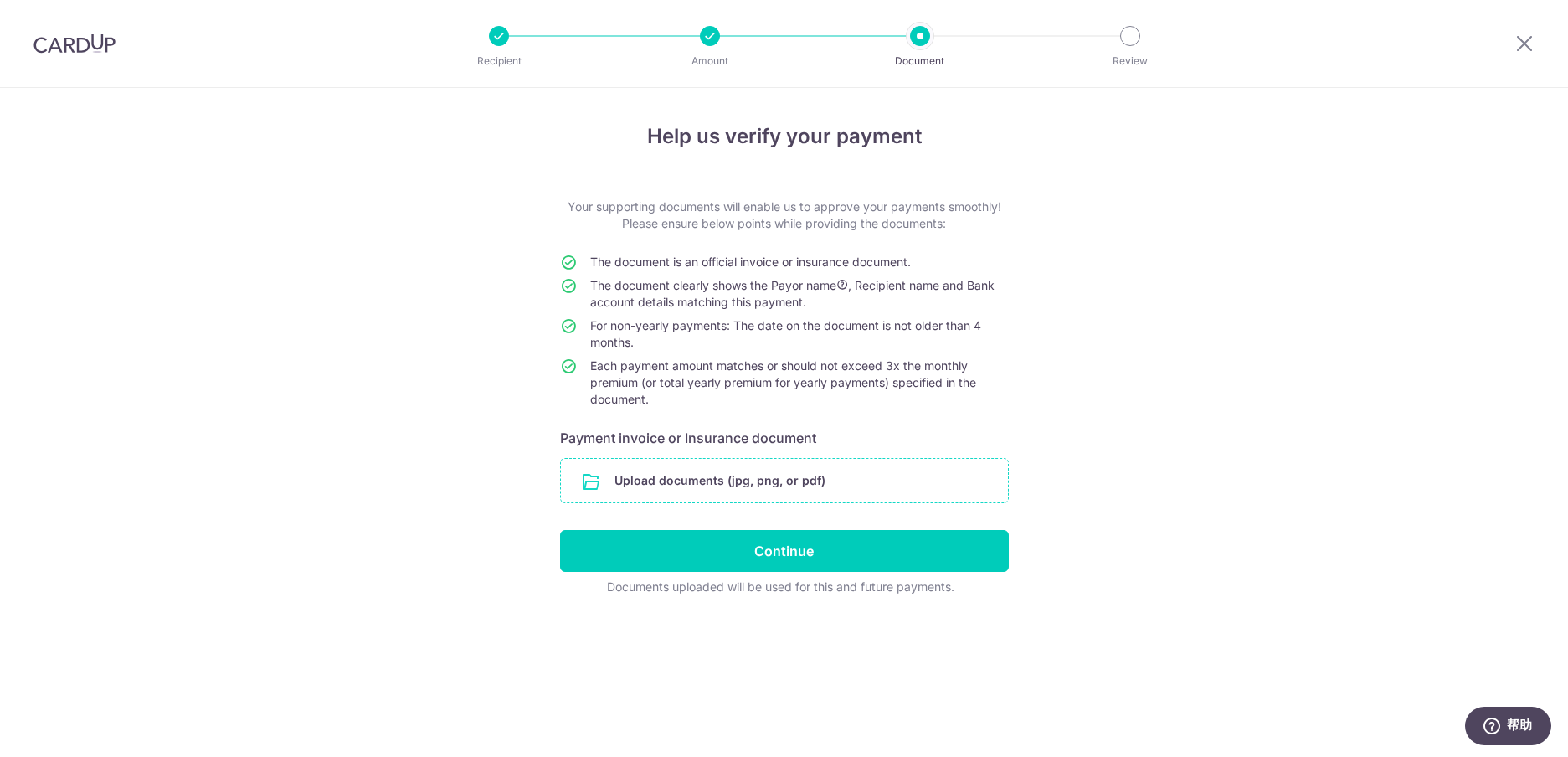
click at [706, 484] on input "file" at bounding box center [784, 480] width 447 height 43
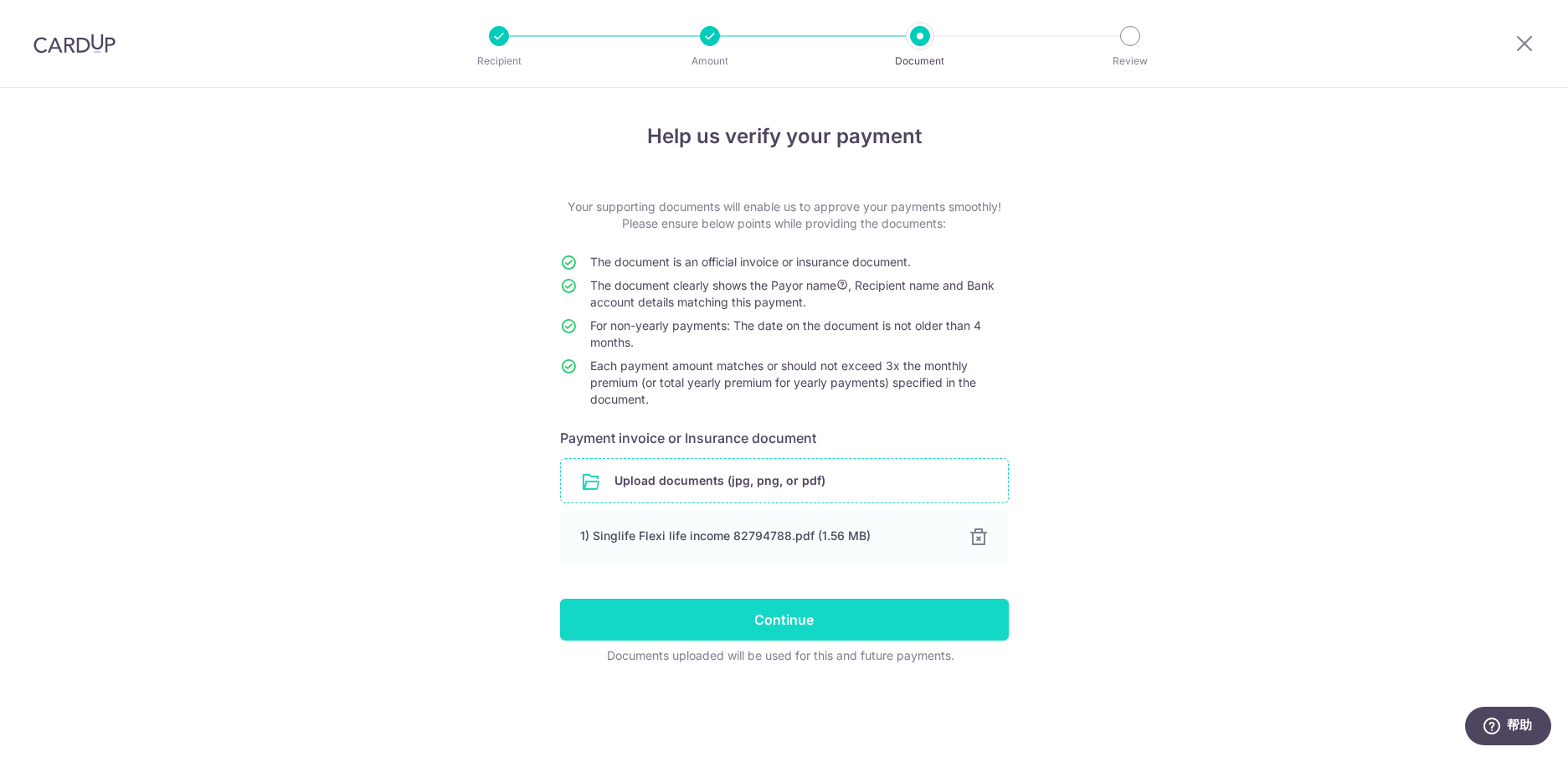
click at [777, 614] on input "Continue" at bounding box center [784, 619] width 449 height 42
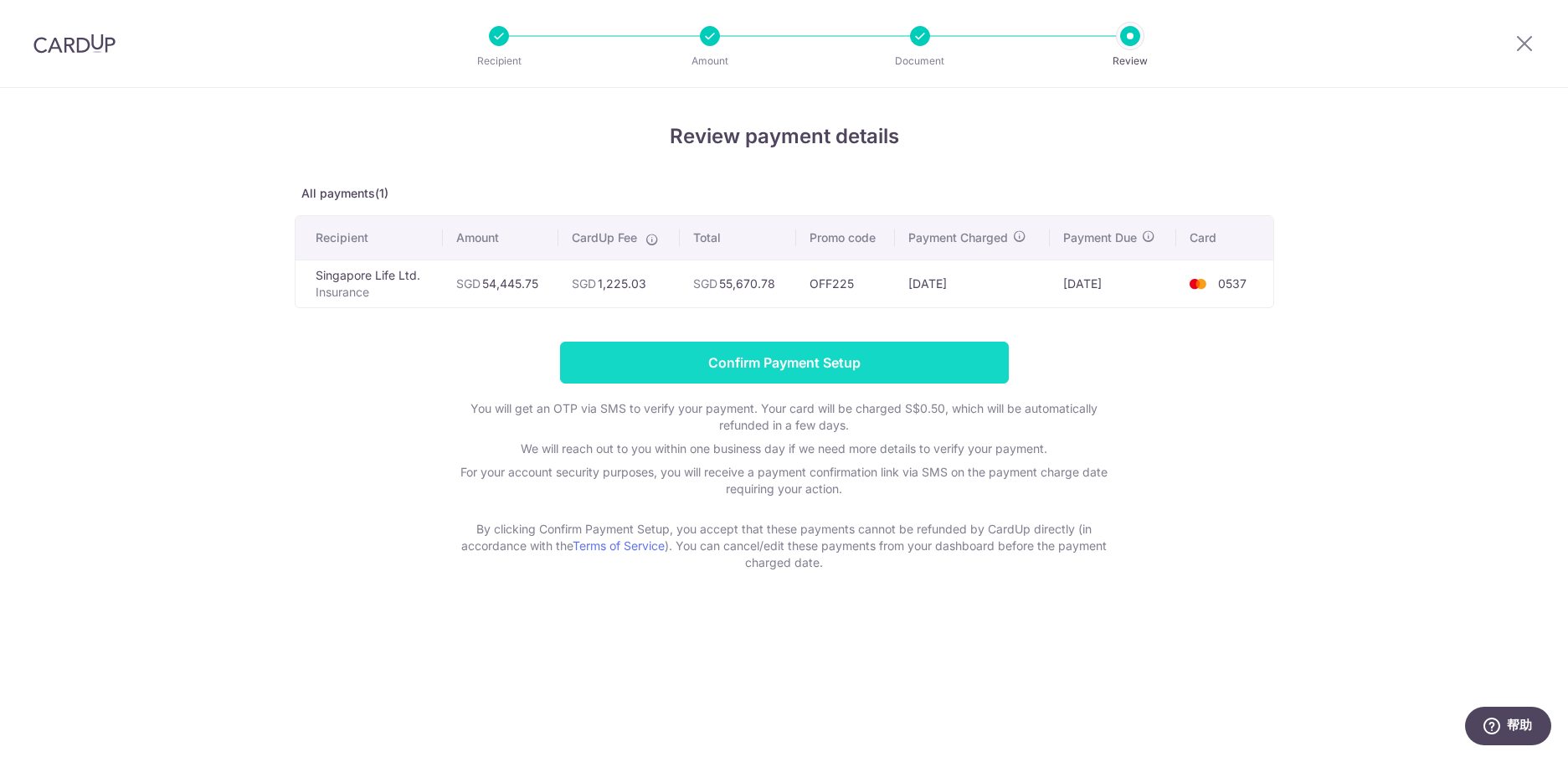
click at [772, 363] on input "Confirm Payment Setup" at bounding box center [784, 362] width 449 height 42
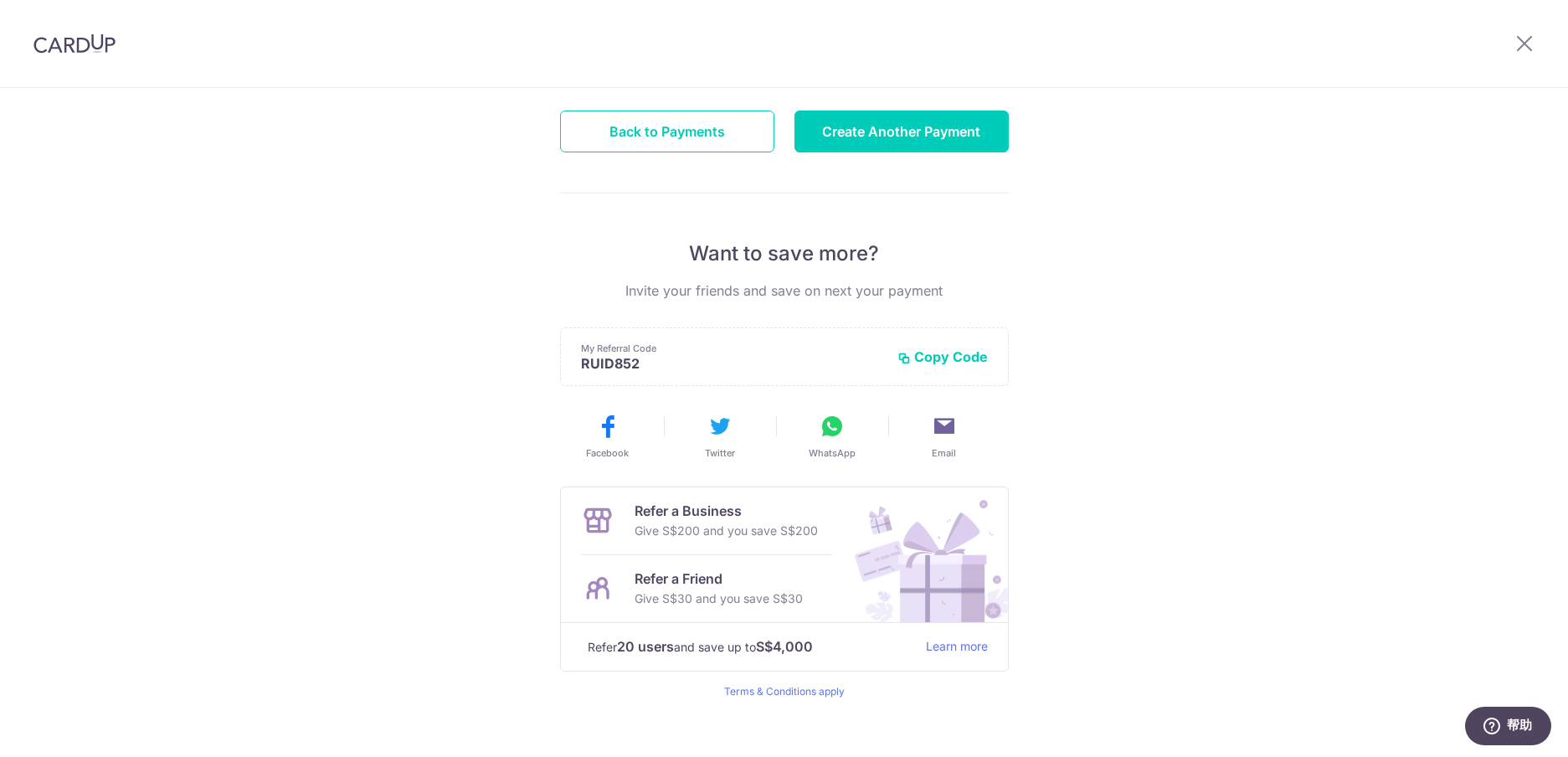
scroll to position [225, 0]
